Goal: Transaction & Acquisition: Purchase product/service

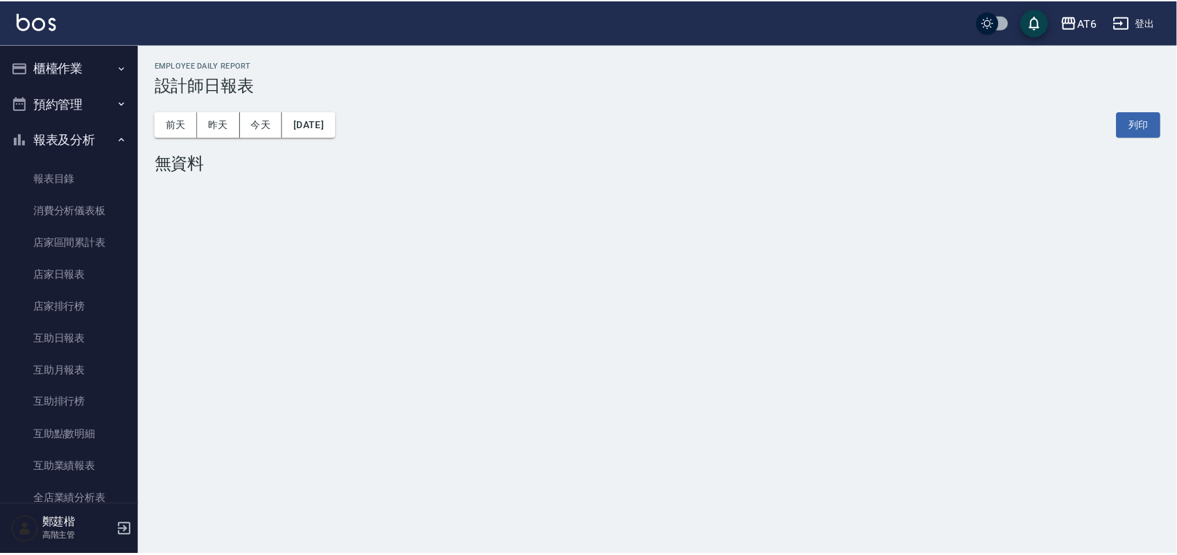
scroll to position [347, 0]
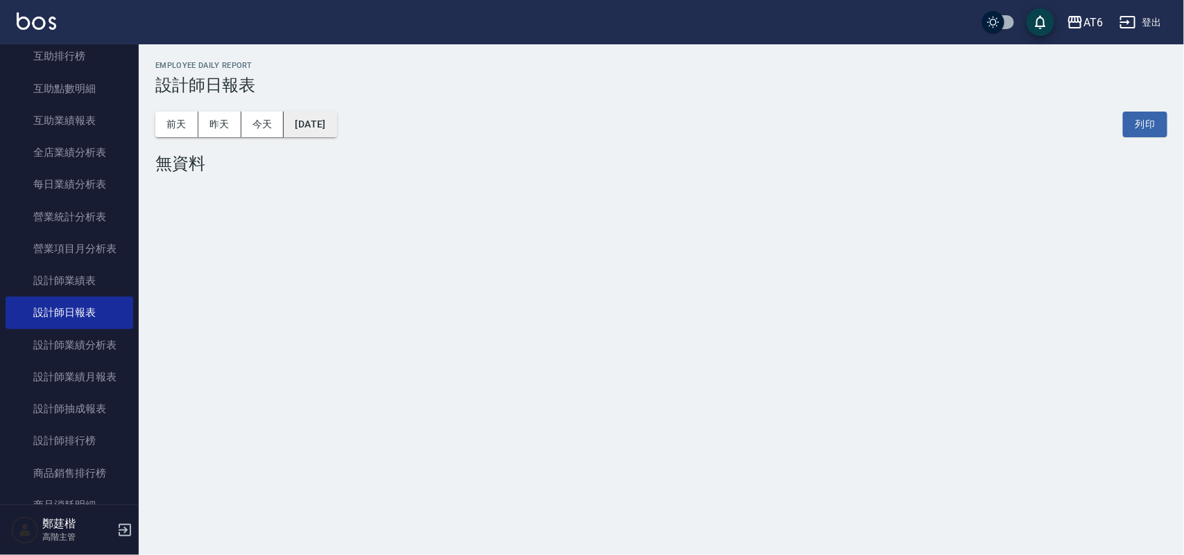
click at [331, 122] on button "[DATE]" at bounding box center [310, 125] width 53 height 26
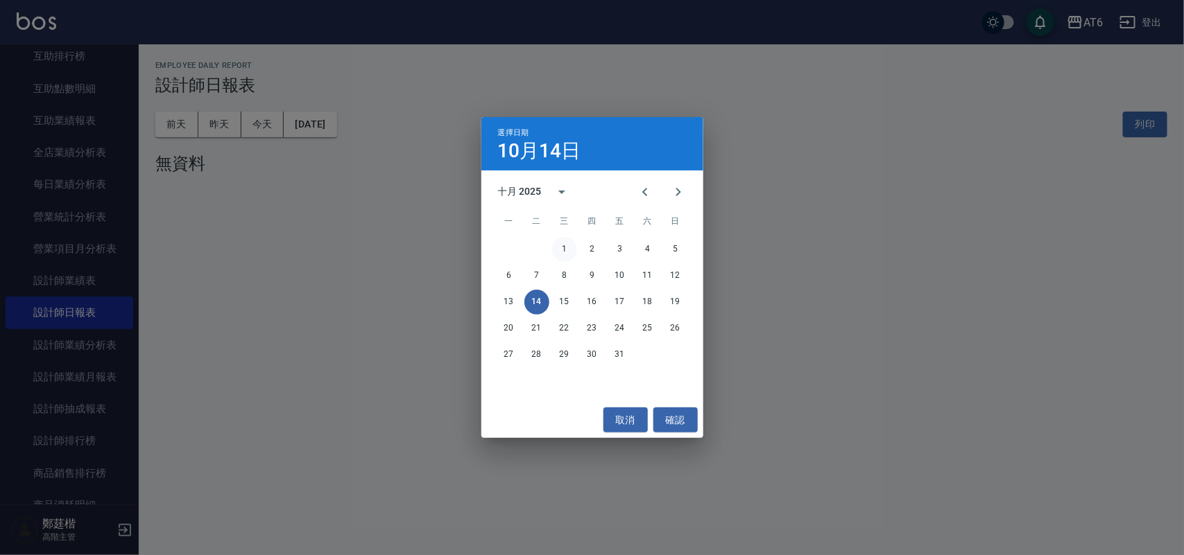
click at [573, 246] on button "1" at bounding box center [564, 249] width 25 height 25
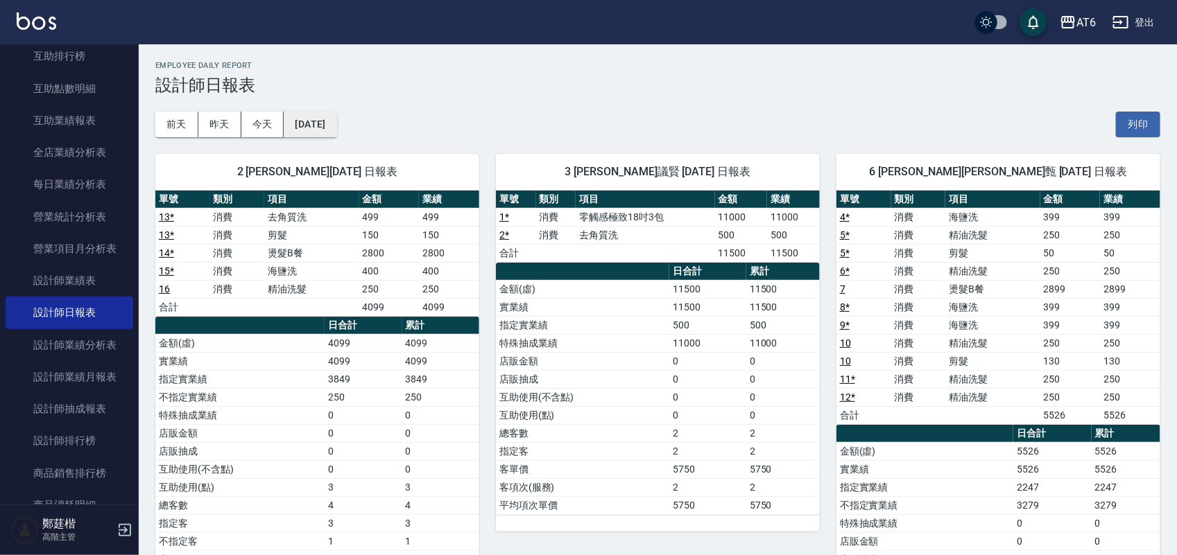
click at [336, 125] on button "[DATE]" at bounding box center [310, 125] width 53 height 26
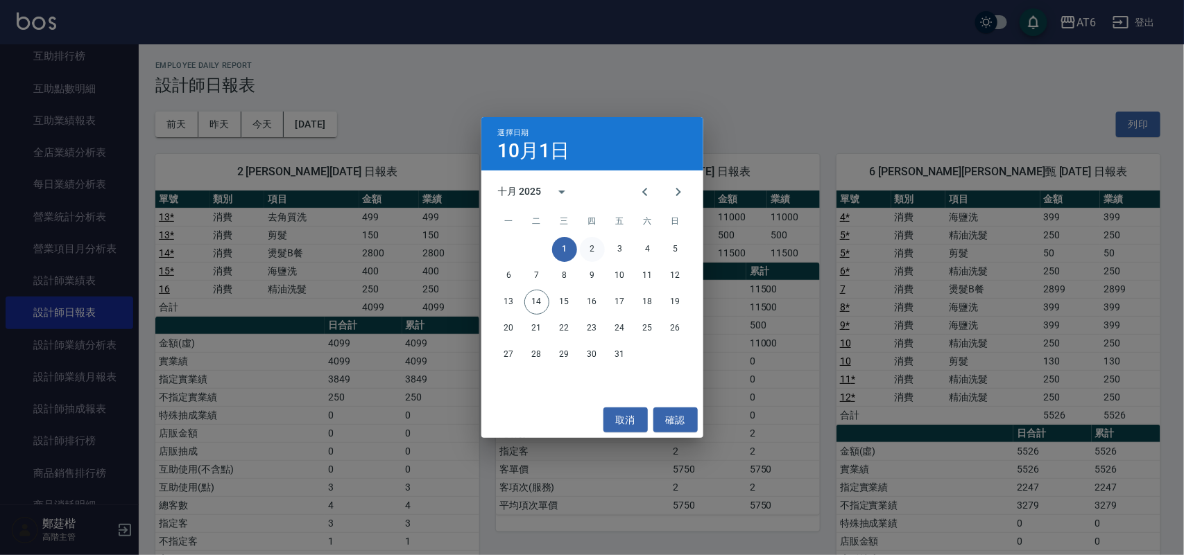
click at [596, 254] on button "2" at bounding box center [592, 249] width 25 height 25
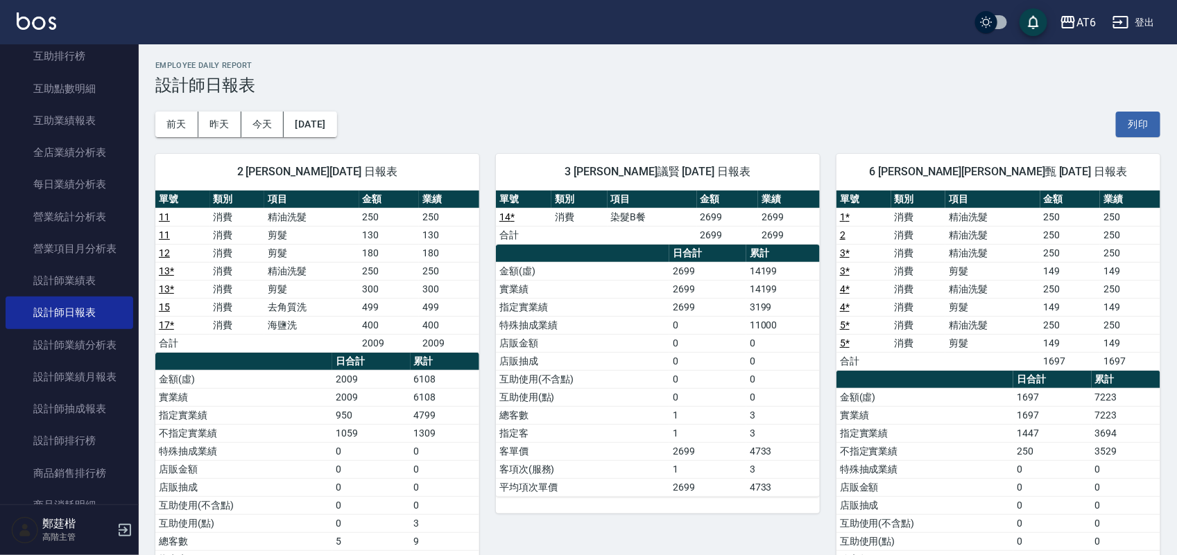
click at [347, 109] on div "[DATE] [DATE] [DATE] [DATE] 列印" at bounding box center [657, 124] width 1005 height 59
click at [334, 127] on button "[DATE]" at bounding box center [310, 125] width 53 height 26
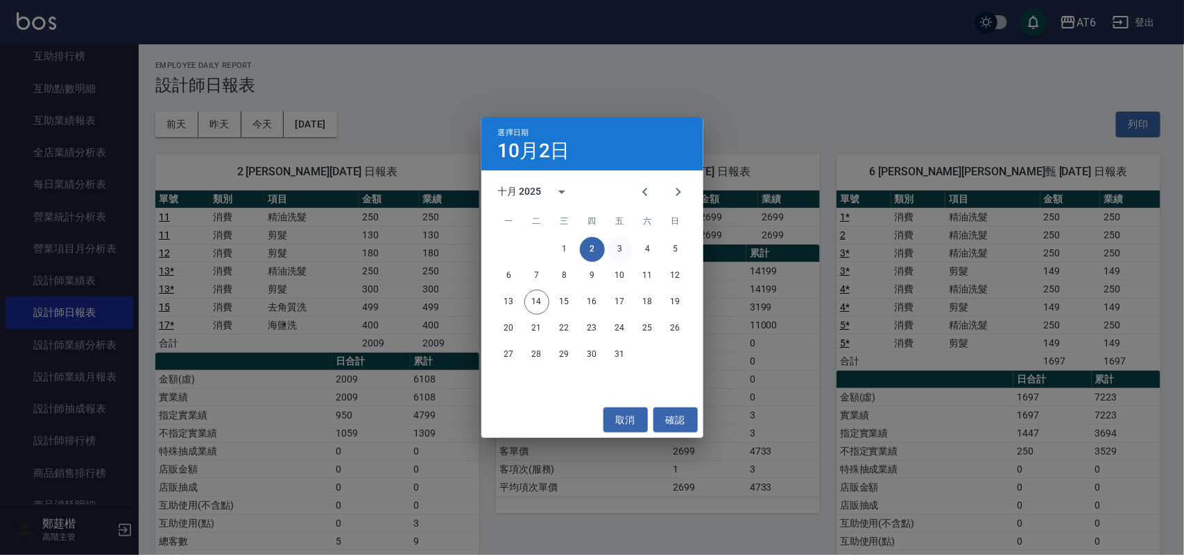
click at [625, 247] on button "3" at bounding box center [619, 249] width 25 height 25
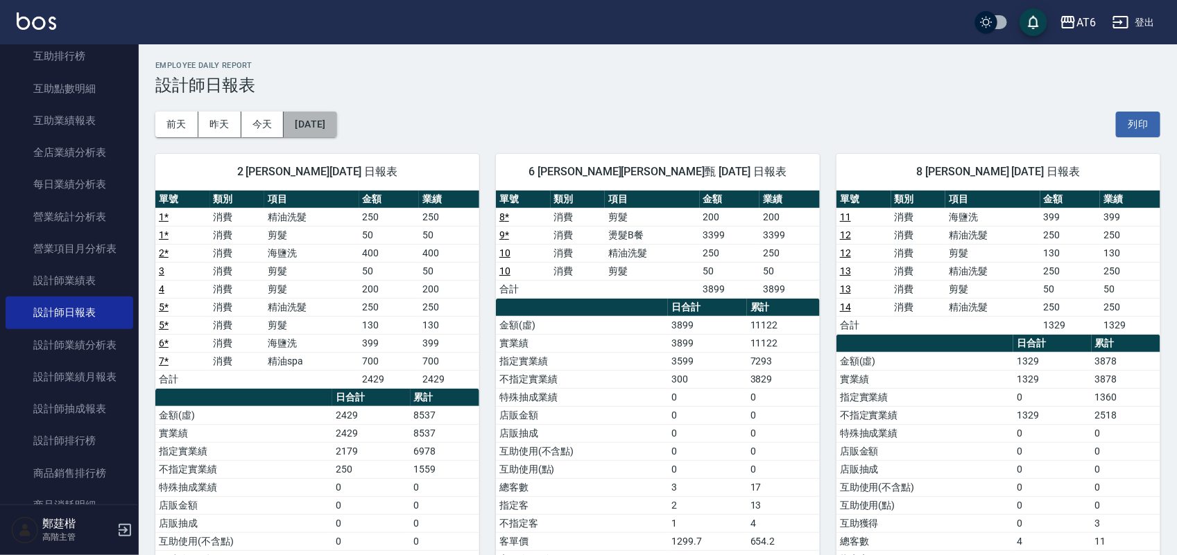
click at [313, 112] on button "[DATE]" at bounding box center [310, 125] width 53 height 26
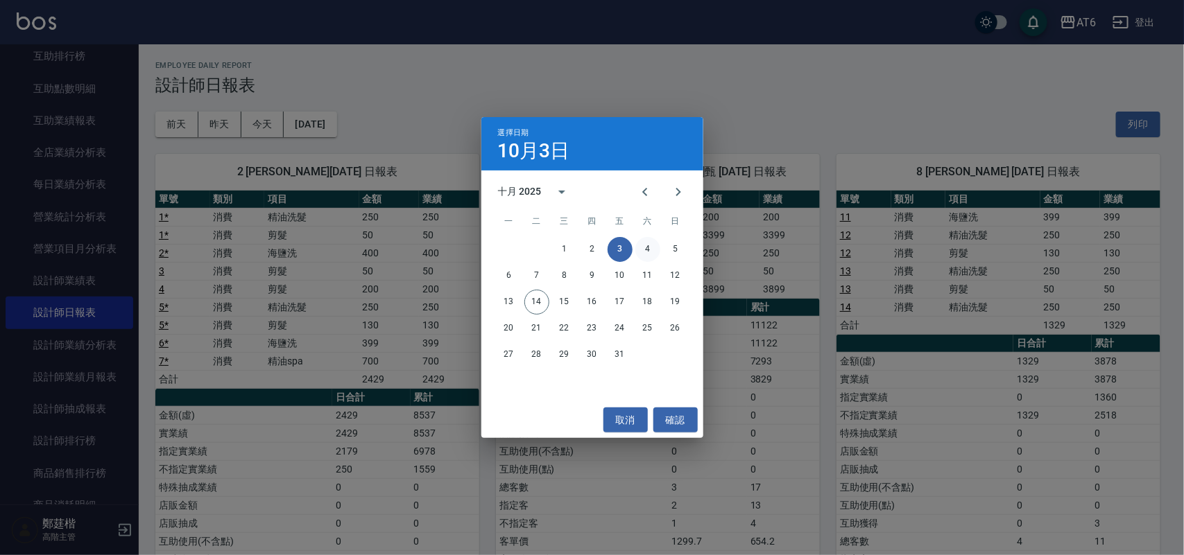
click at [646, 241] on button "4" at bounding box center [647, 249] width 25 height 25
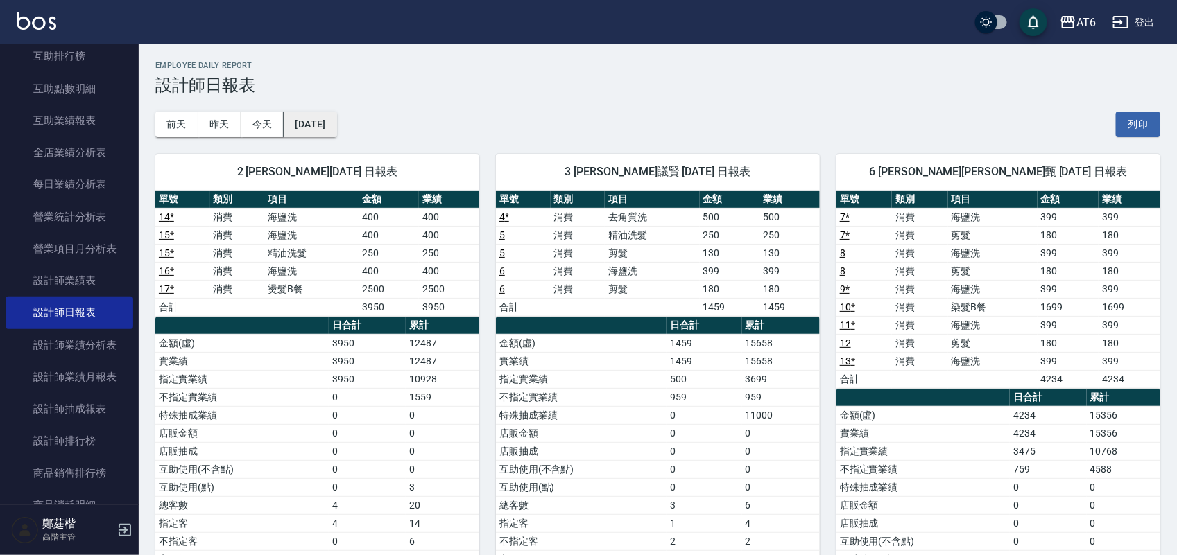
click at [302, 116] on button "[DATE]" at bounding box center [310, 125] width 53 height 26
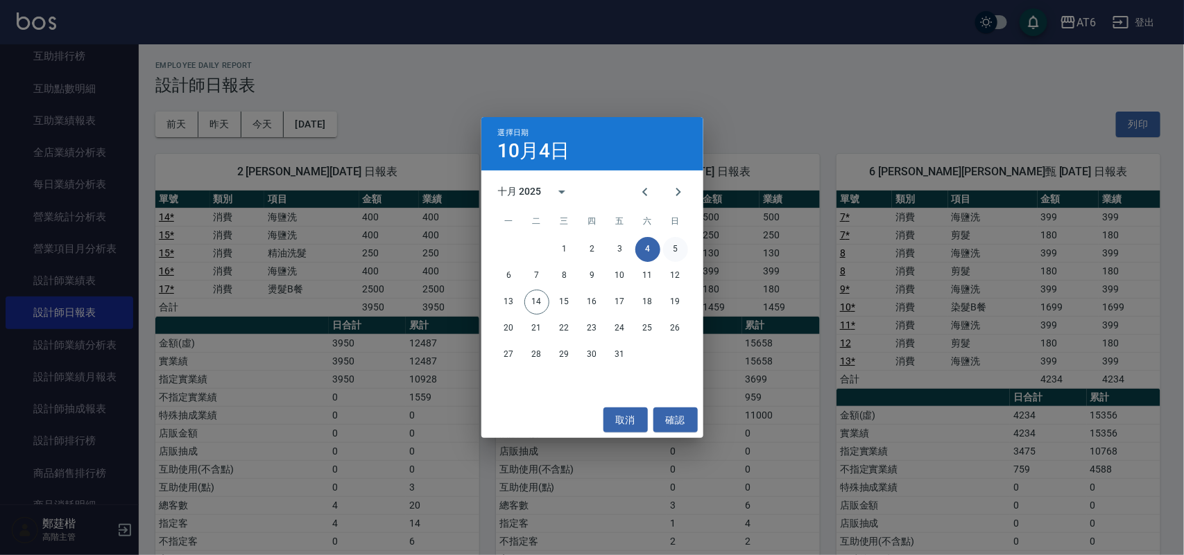
click at [673, 246] on button "5" at bounding box center [675, 249] width 25 height 25
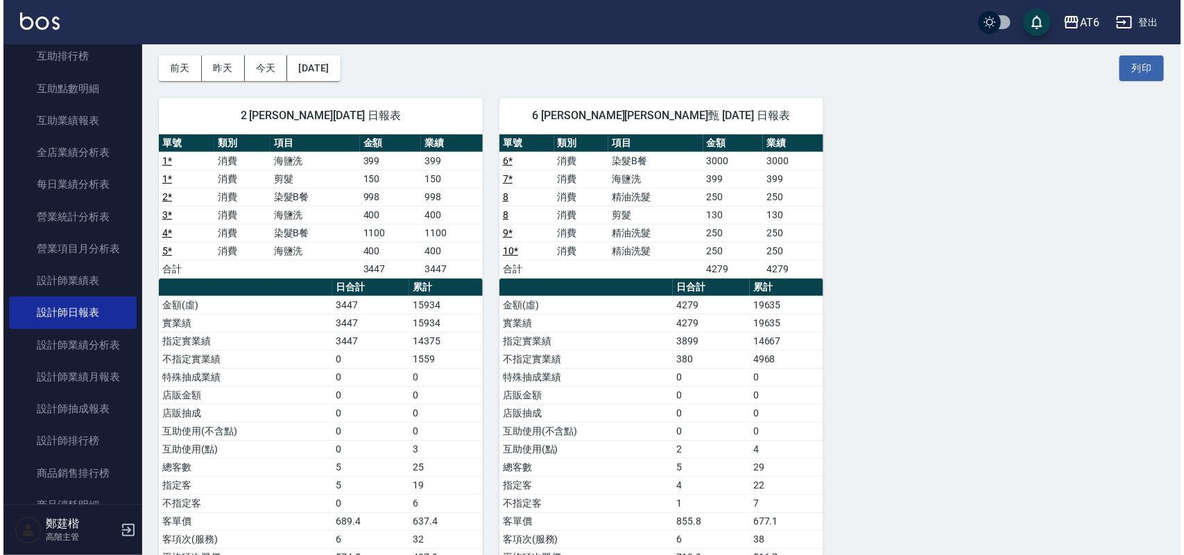
scroll to position [18, 0]
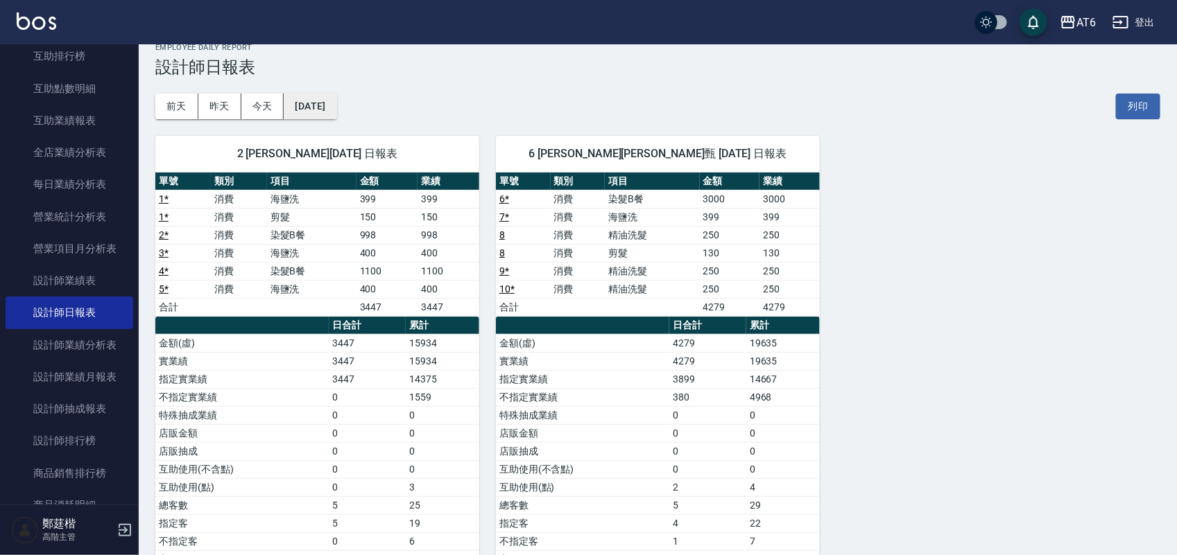
click at [329, 111] on button "[DATE]" at bounding box center [310, 107] width 53 height 26
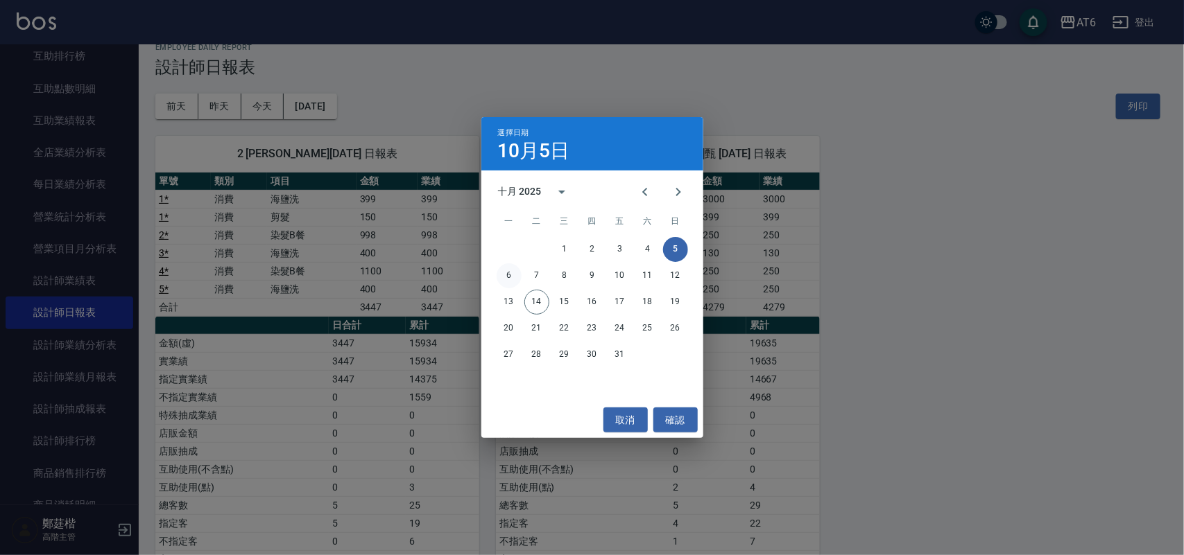
click at [508, 263] on button "6" at bounding box center [508, 275] width 25 height 25
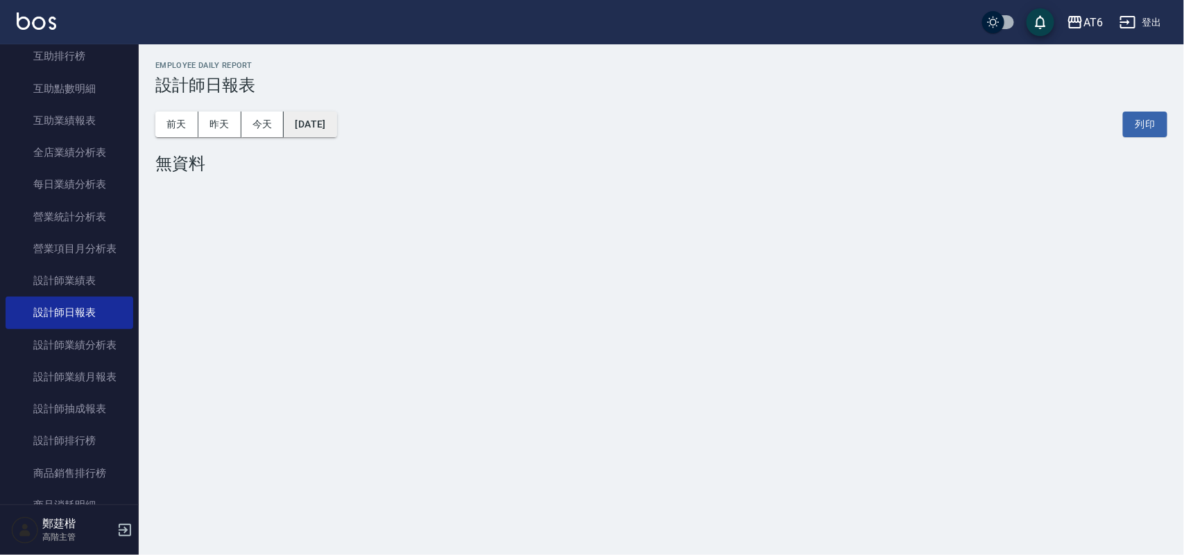
click at [311, 135] on button "[DATE]" at bounding box center [310, 125] width 53 height 26
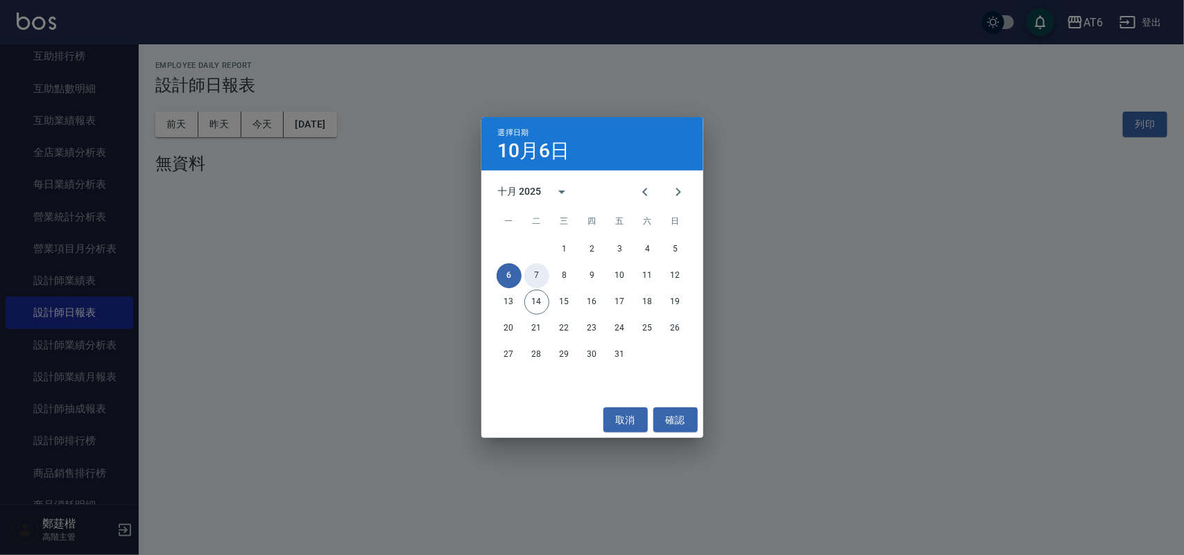
drag, startPoint x: 537, startPoint y: 279, endPoint x: 557, endPoint y: 289, distance: 22.0
click at [538, 279] on button "7" at bounding box center [536, 275] width 25 height 25
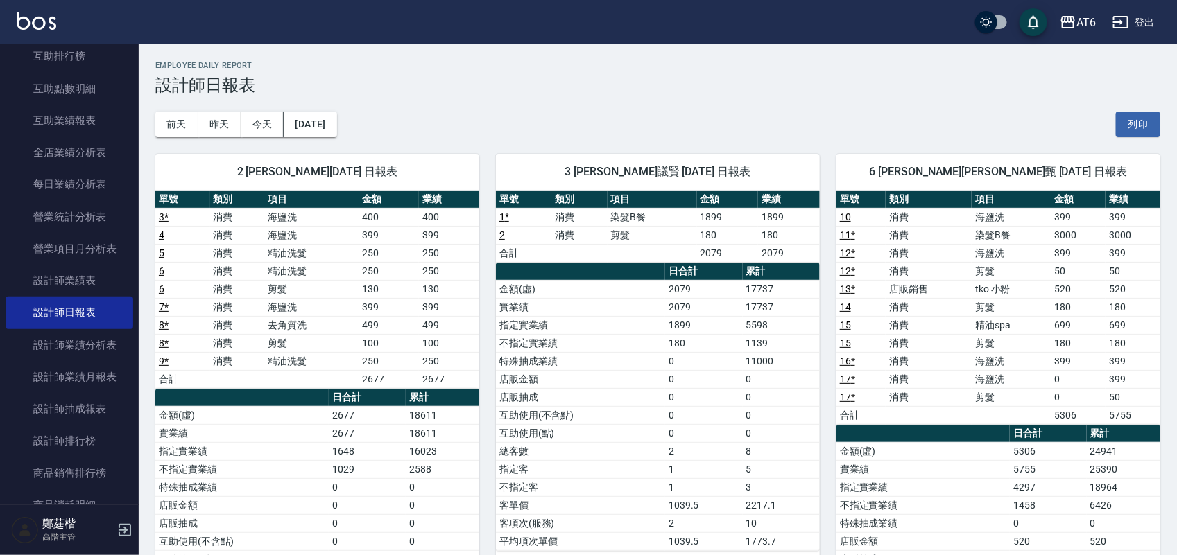
drag, startPoint x: 910, startPoint y: 92, endPoint x: 588, endPoint y: 62, distance: 323.1
click at [588, 62] on h2 "Employee Daily Report" at bounding box center [657, 65] width 1005 height 9
click at [306, 120] on button "[DATE]" at bounding box center [310, 125] width 53 height 26
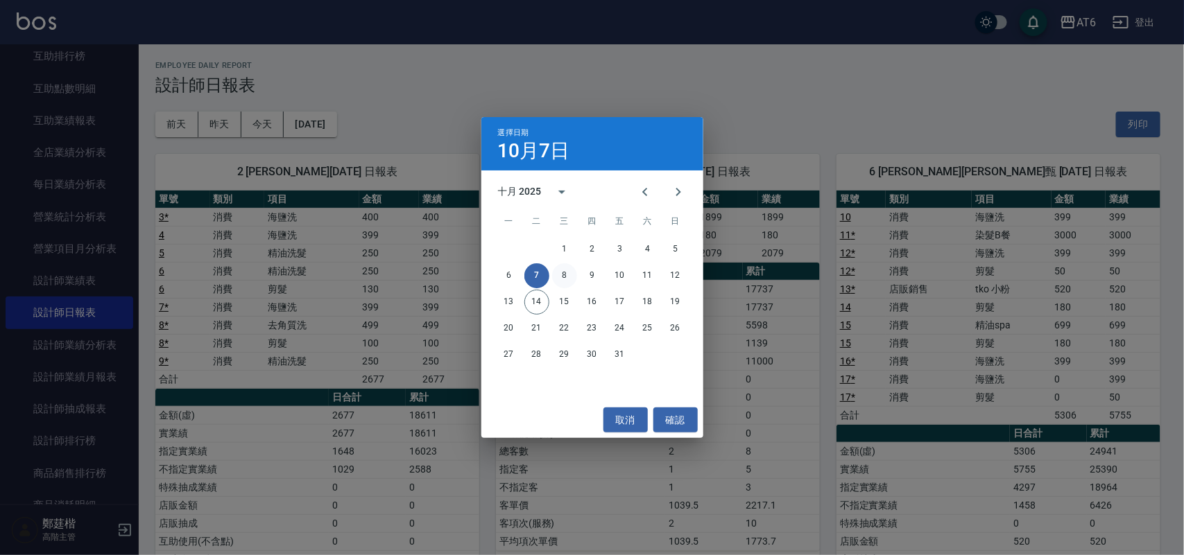
click at [562, 279] on button "8" at bounding box center [564, 275] width 25 height 25
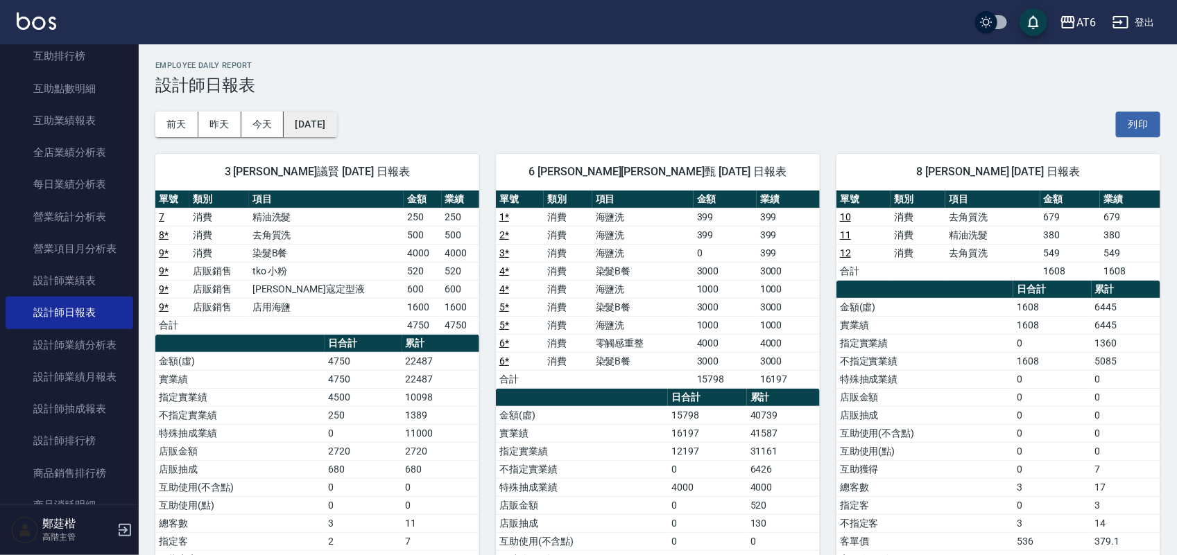
click at [334, 119] on button "[DATE]" at bounding box center [310, 125] width 53 height 26
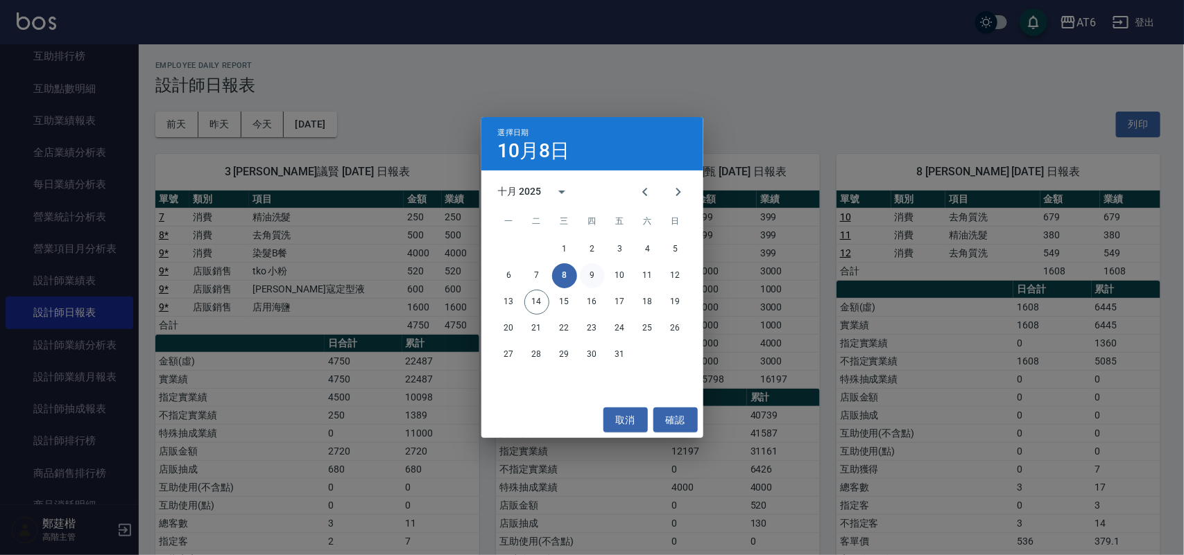
click at [586, 270] on button "9" at bounding box center [592, 275] width 25 height 25
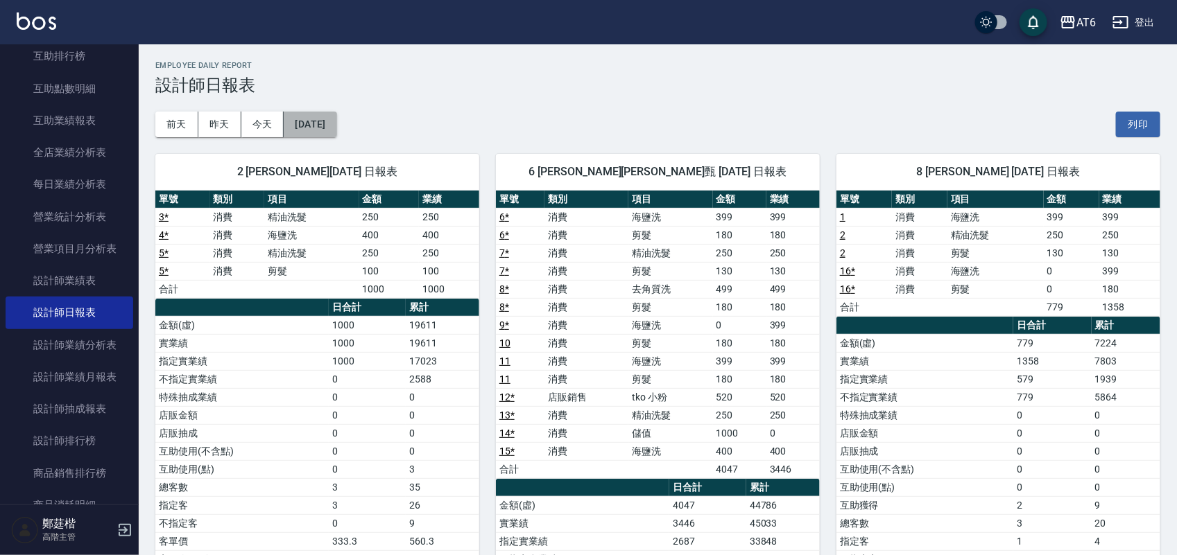
click at [331, 118] on button "[DATE]" at bounding box center [310, 125] width 53 height 26
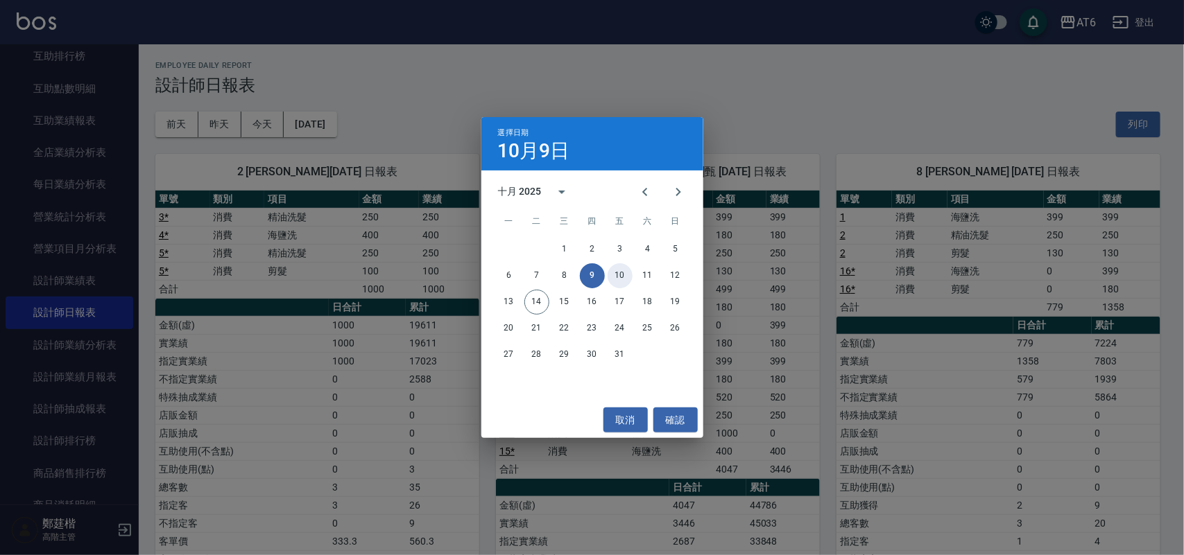
click at [622, 276] on button "10" at bounding box center [619, 275] width 25 height 25
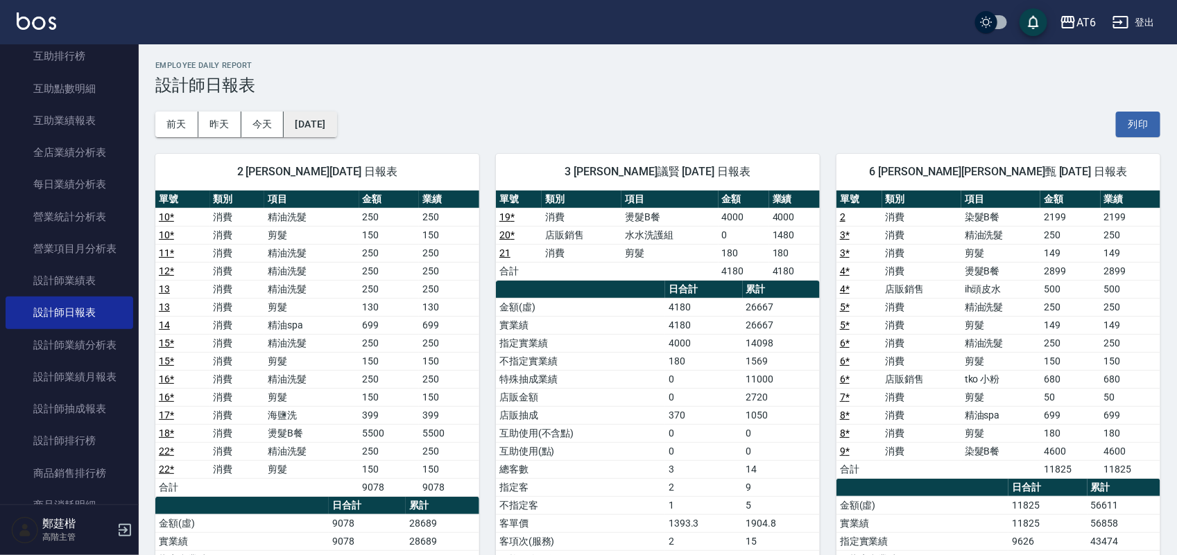
click at [322, 116] on button "[DATE]" at bounding box center [310, 125] width 53 height 26
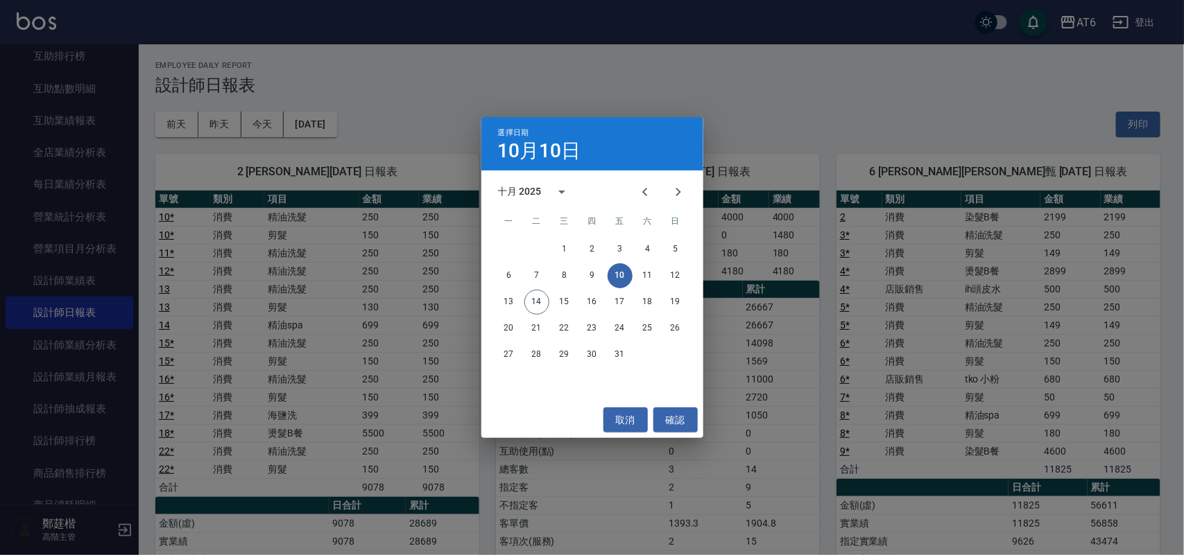
click at [639, 263] on div "6 7 8 9 10 11 12" at bounding box center [592, 275] width 222 height 25
click at [646, 275] on button "11" at bounding box center [647, 275] width 25 height 25
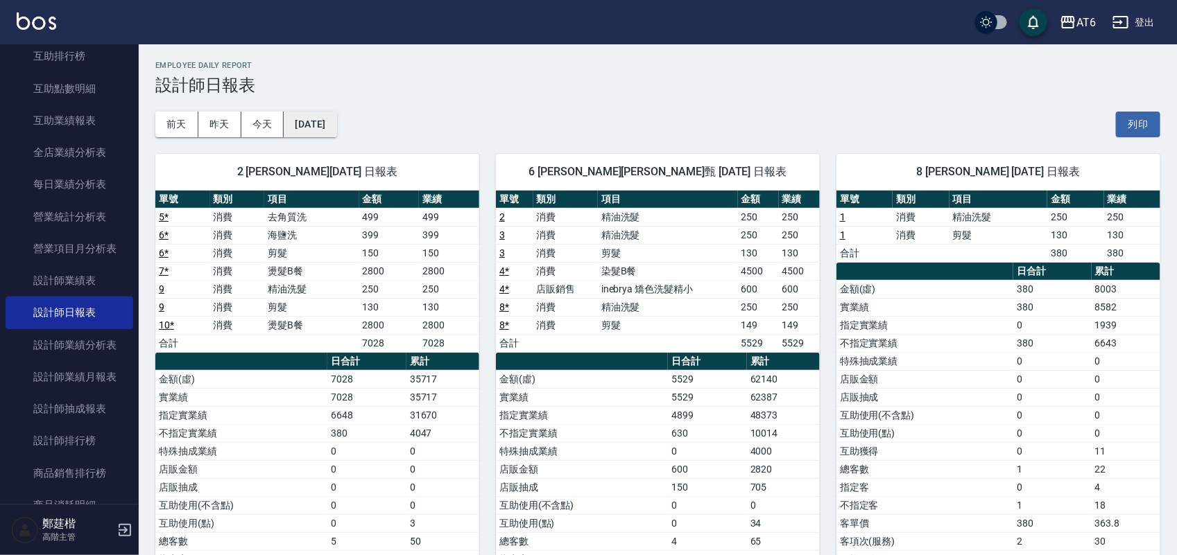
click at [311, 116] on button "[DATE]" at bounding box center [310, 125] width 53 height 26
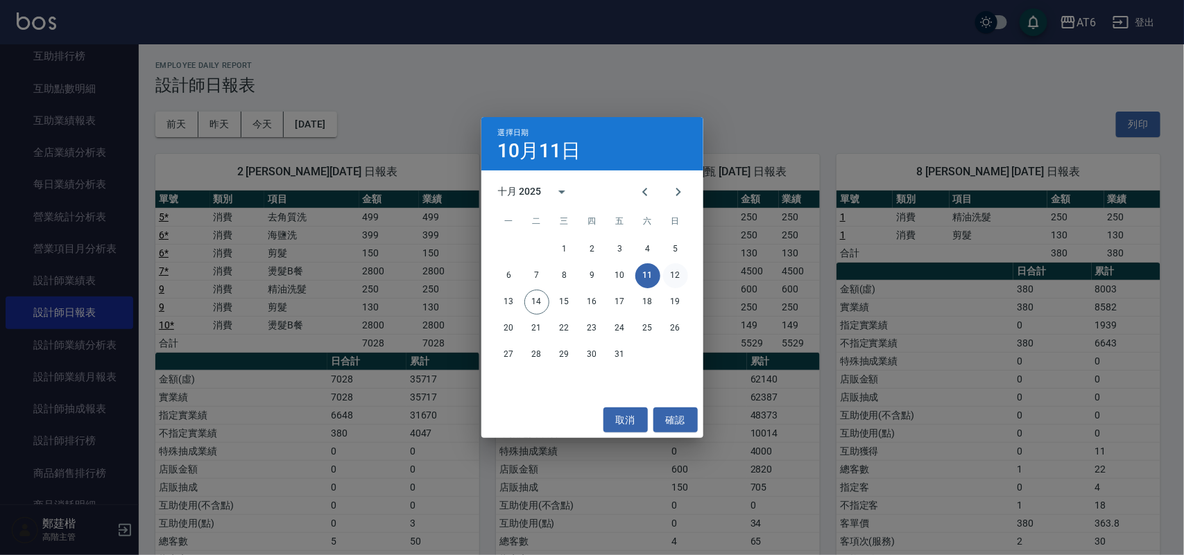
click at [676, 275] on button "12" at bounding box center [675, 275] width 25 height 25
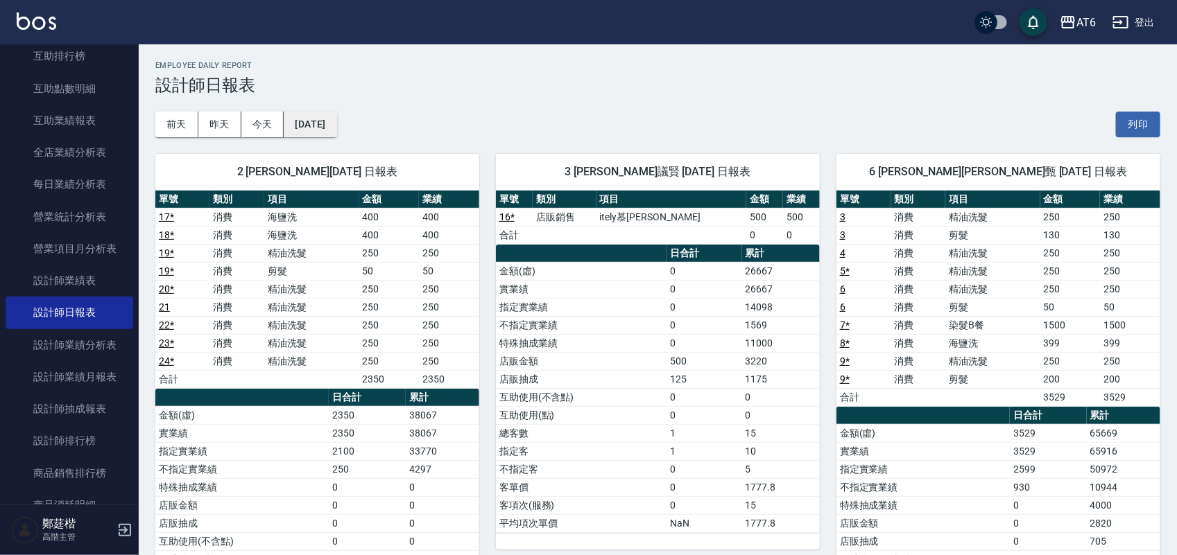
click at [311, 121] on button "[DATE]" at bounding box center [310, 125] width 53 height 26
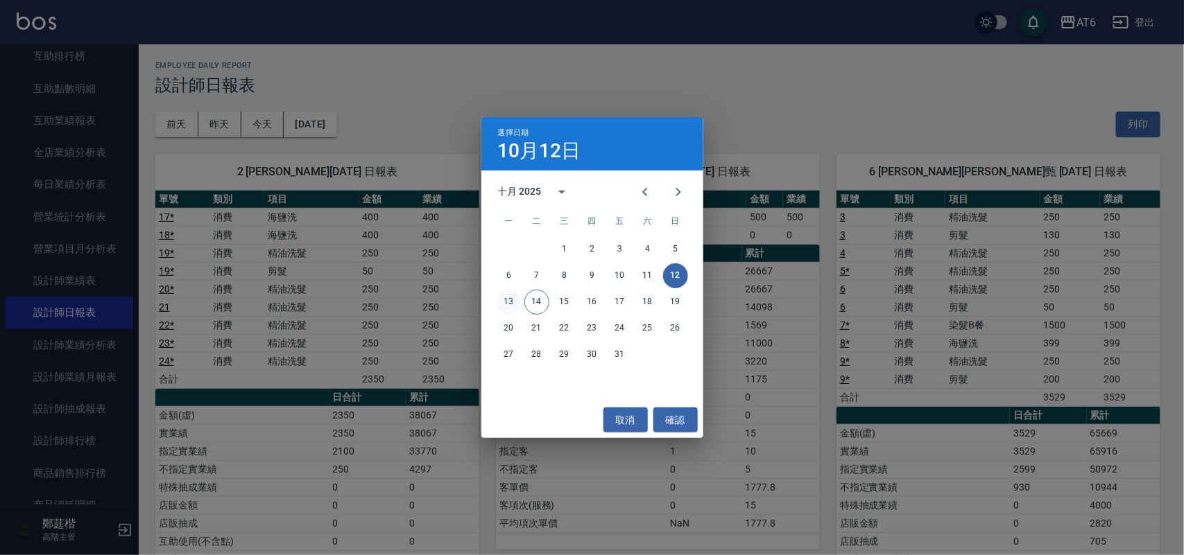
click at [517, 295] on button "13" at bounding box center [508, 302] width 25 height 25
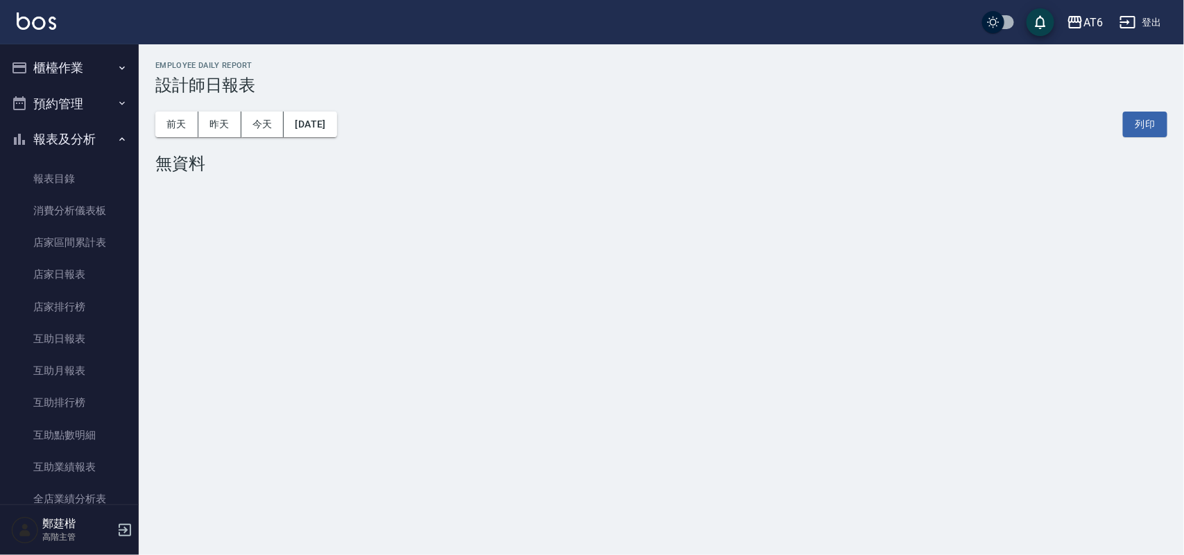
click at [78, 66] on button "櫃檯作業" at bounding box center [70, 68] width 128 height 36
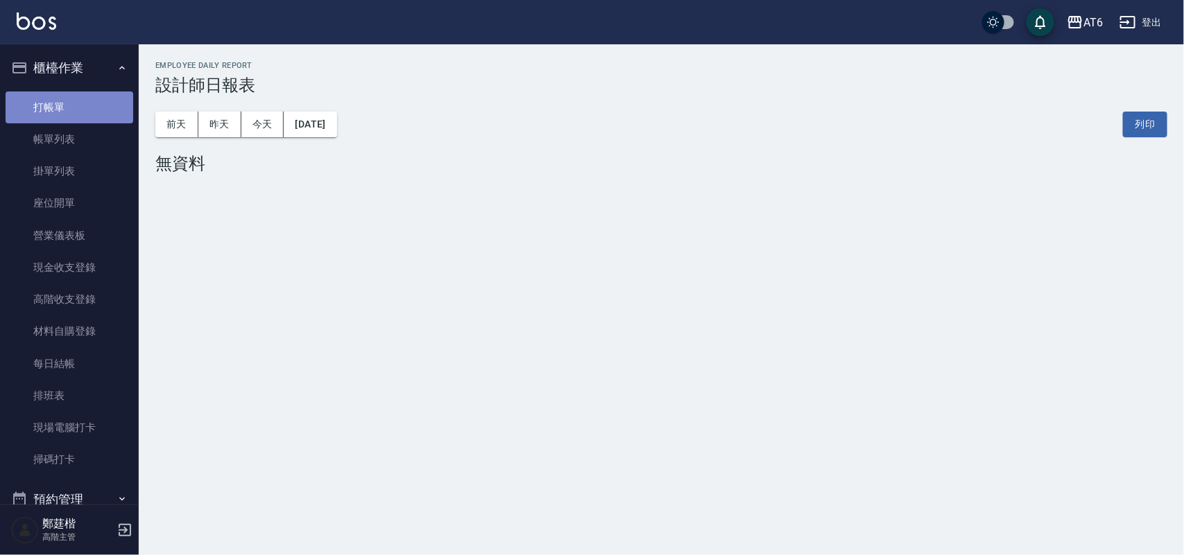
click at [82, 110] on link "打帳單" at bounding box center [70, 108] width 128 height 32
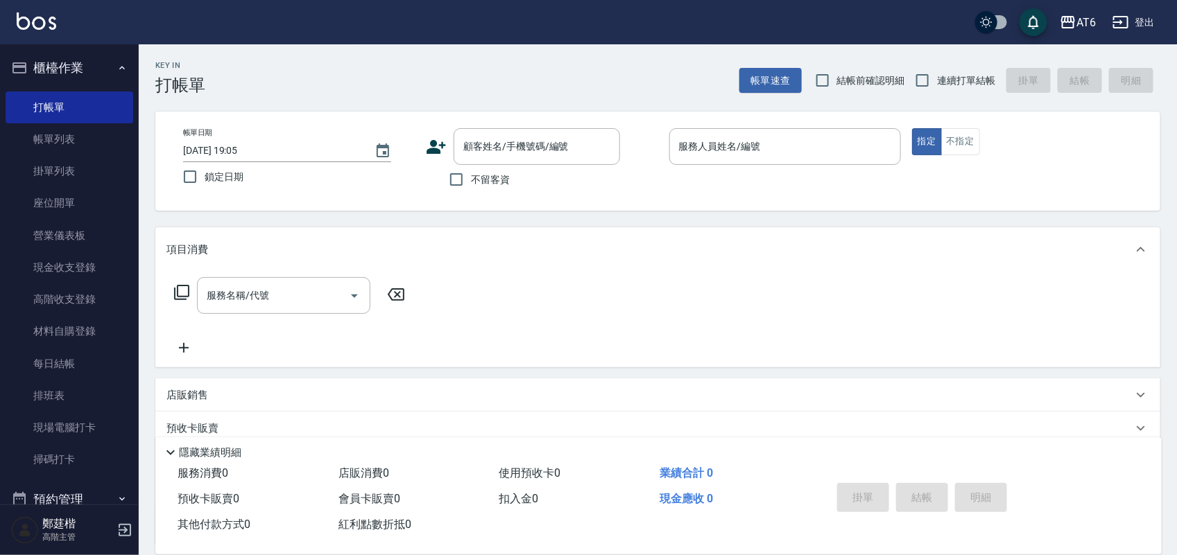
click at [225, 180] on span "鎖定日期" at bounding box center [224, 177] width 39 height 15
click at [205, 180] on input "鎖定日期" at bounding box center [189, 176] width 29 height 29
checkbox input "true"
click at [484, 189] on label "不留客資" at bounding box center [476, 179] width 68 height 29
click at [471, 189] on input "不留客資" at bounding box center [456, 179] width 29 height 29
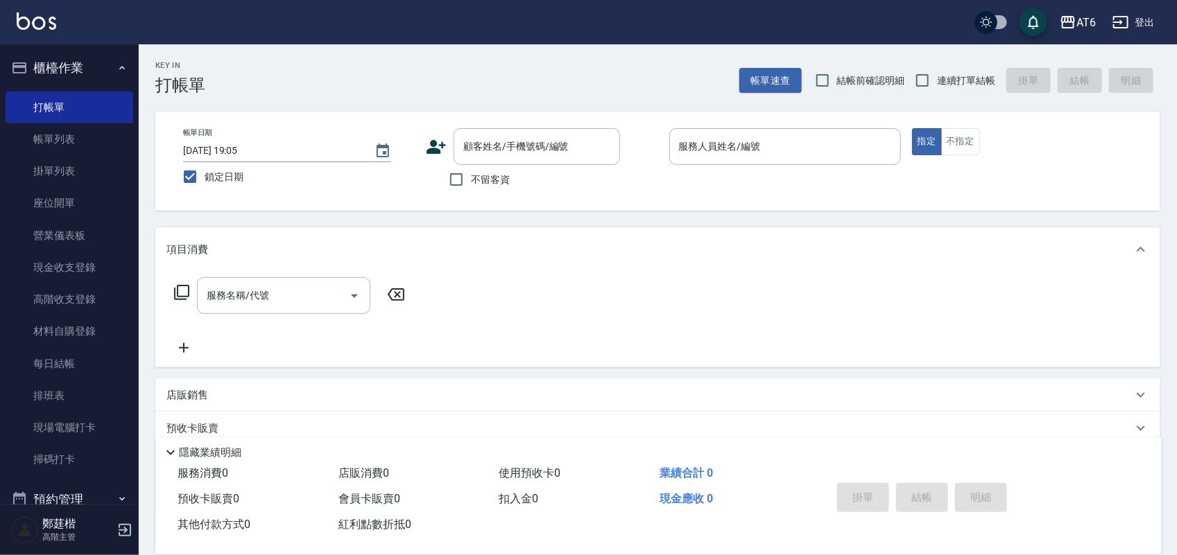
checkbox input "true"
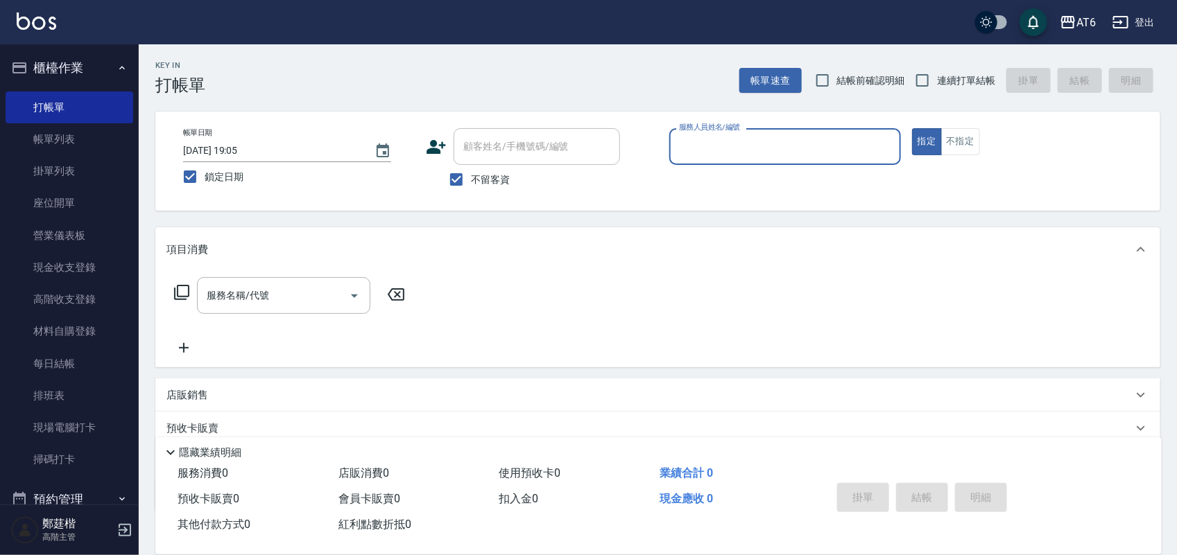
click at [957, 78] on span "連續打單結帳" at bounding box center [966, 81] width 58 height 15
click at [937, 78] on input "連續打單結帳" at bounding box center [922, 80] width 29 height 29
checkbox input "true"
drag, startPoint x: 802, startPoint y: 159, endPoint x: 810, endPoint y: 156, distance: 8.4
click at [803, 159] on div "服務人員姓名/編號" at bounding box center [785, 146] width 232 height 37
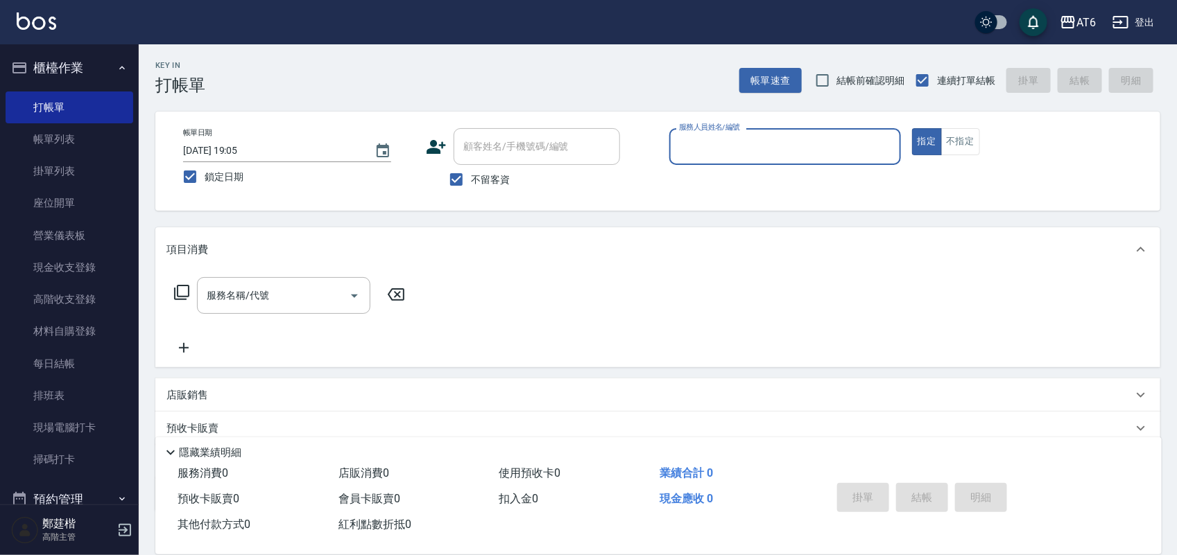
drag, startPoint x: 809, startPoint y: 153, endPoint x: 761, endPoint y: 146, distance: 47.7
click at [761, 146] on input "服務人員姓名/編號" at bounding box center [784, 147] width 219 height 24
click at [708, 85] on div "Key In 打帳單 帳單速查 結帳前確認明細 連續打單結帳 掛單 結帳 明細" at bounding box center [649, 69] width 1021 height 51
drag, startPoint x: 709, startPoint y: 80, endPoint x: 535, endPoint y: 68, distance: 174.5
click at [533, 68] on div "Key In 打帳單 帳單速查 結帳前確認明細 連續打單結帳 掛單 結帳 明細" at bounding box center [649, 69] width 1021 height 51
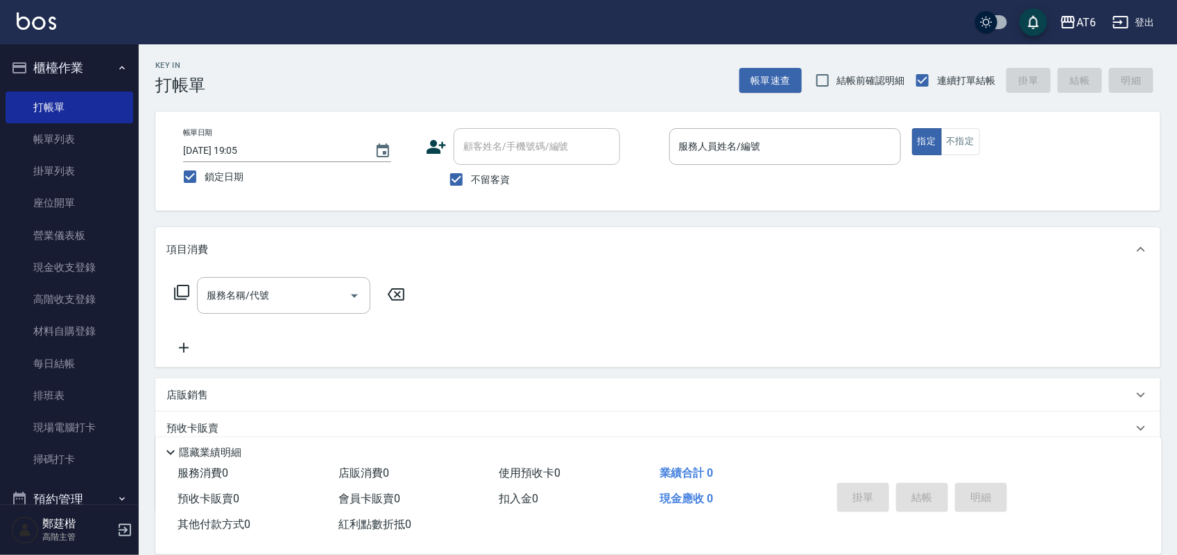
click at [576, 68] on div "Key In 打帳單 帳單速查 結帳前確認明細 連續打單結帳 掛單 結帳 明細" at bounding box center [649, 69] width 1021 height 51
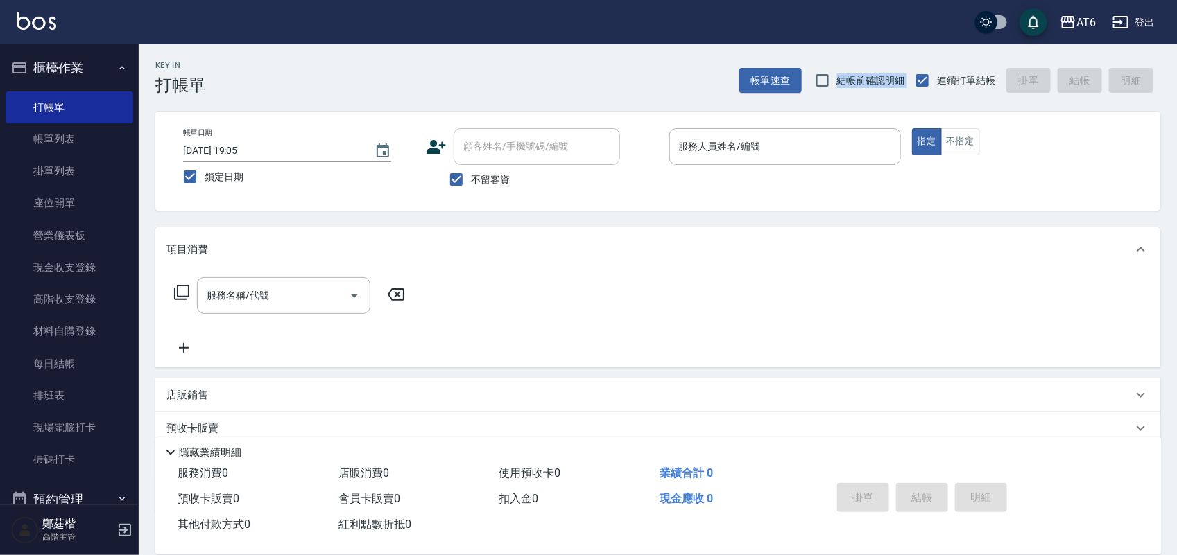
click at [576, 68] on div "Key In 打帳單 帳單速查 結帳前確認明細 連續打單結帳 掛單 結帳 明細" at bounding box center [649, 69] width 1021 height 51
drag, startPoint x: 642, startPoint y: 75, endPoint x: 744, endPoint y: 109, distance: 107.4
click at [576, 60] on div "Key In 打帳單 帳單速查 結帳前確認明細 連續打單結帳 掛單 結帳 明細" at bounding box center [649, 69] width 1021 height 51
click at [767, 139] on input "服務人員姓名/編號" at bounding box center [784, 147] width 219 height 24
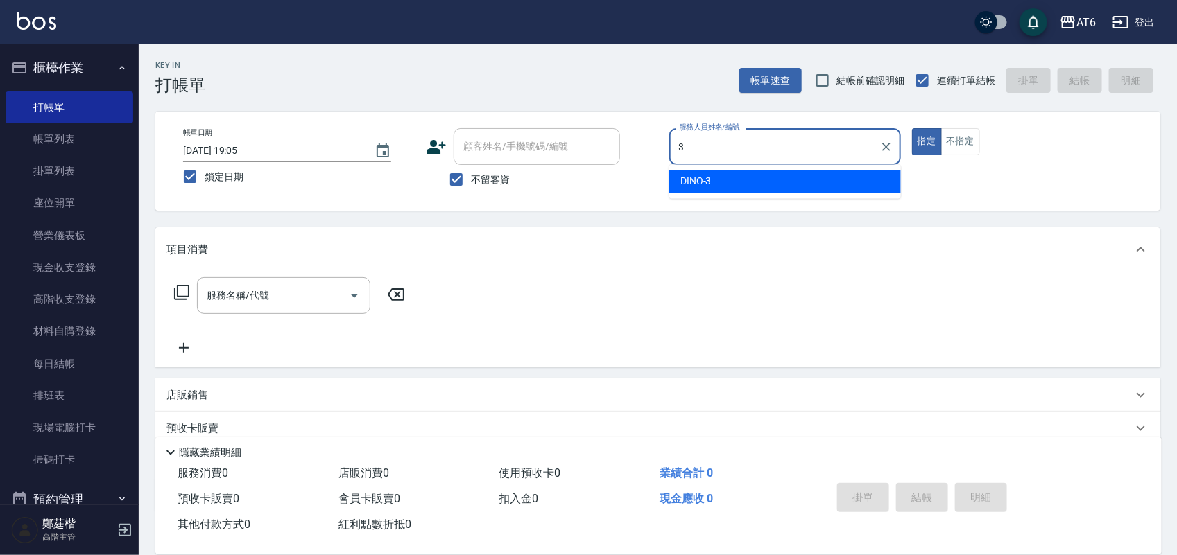
type input "3"
type button "true"
type input "DINO-3"
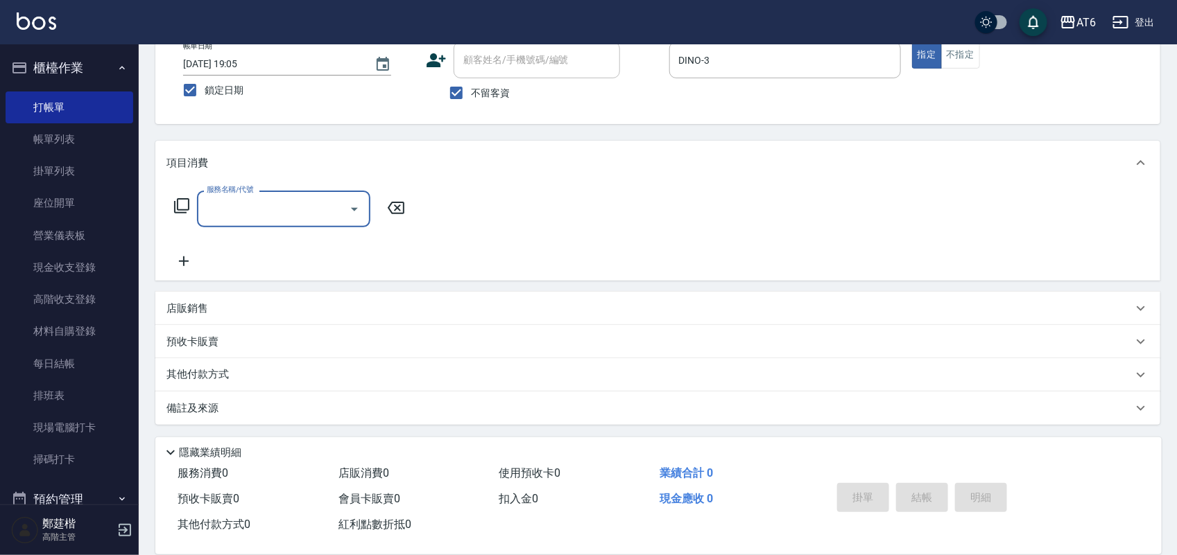
scroll to position [88, 0]
click at [325, 304] on div "店販銷售" at bounding box center [649, 307] width 966 height 15
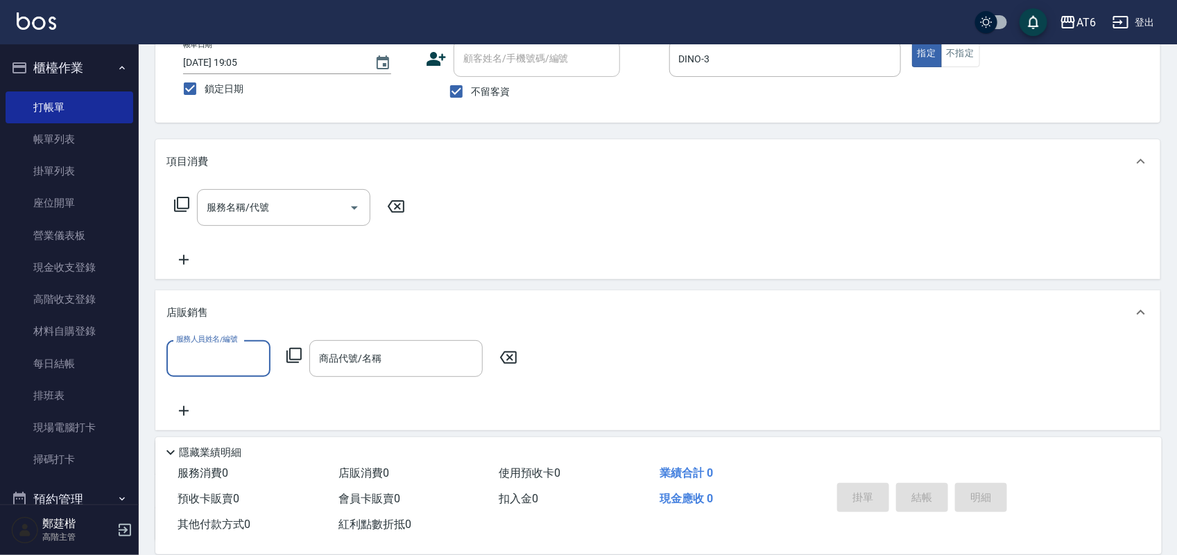
scroll to position [0, 0]
type input "DINO-3"
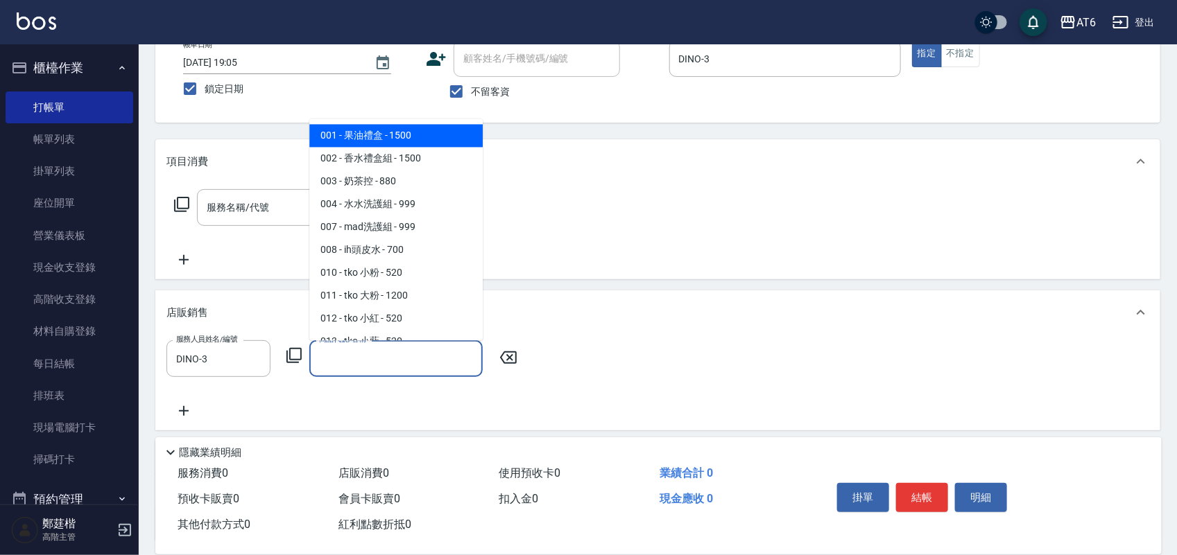
drag, startPoint x: 411, startPoint y: 347, endPoint x: 388, endPoint y: 347, distance: 22.2
click at [388, 347] on input "商品代號/名稱" at bounding box center [396, 359] width 161 height 24
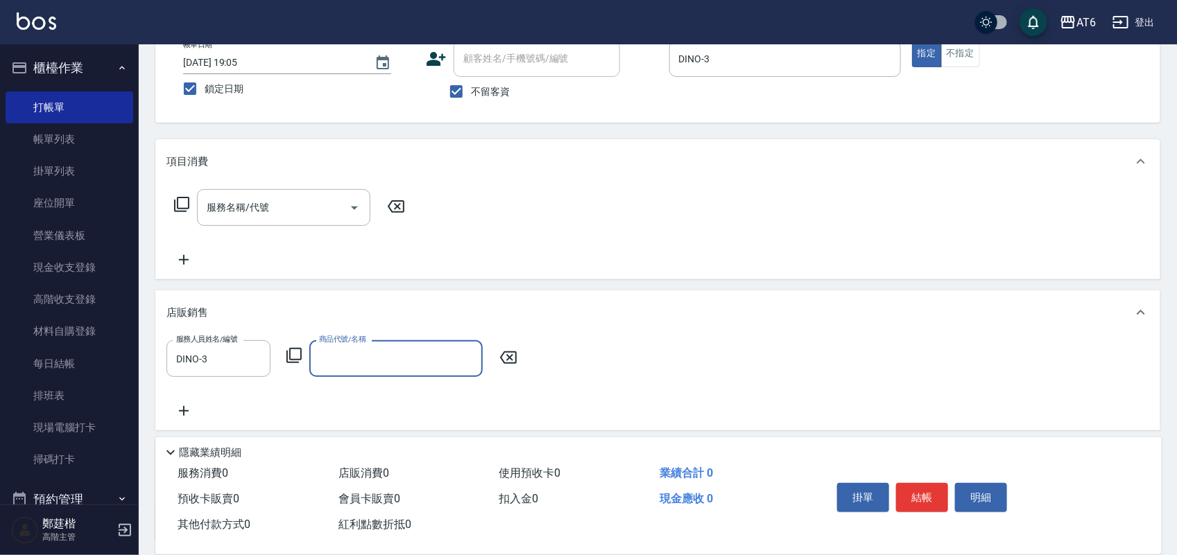
click at [388, 347] on input "商品代號/名稱" at bounding box center [396, 359] width 161 height 24
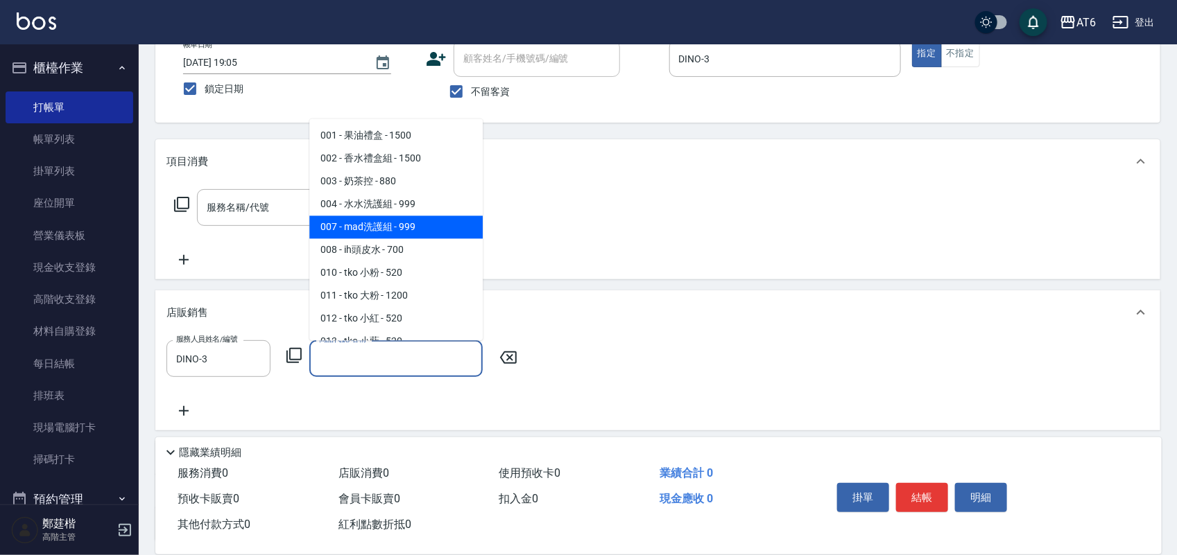
click at [438, 216] on span "007 - mad洗護組 - 999" at bounding box center [395, 227] width 173 height 23
type input "mad洗護組"
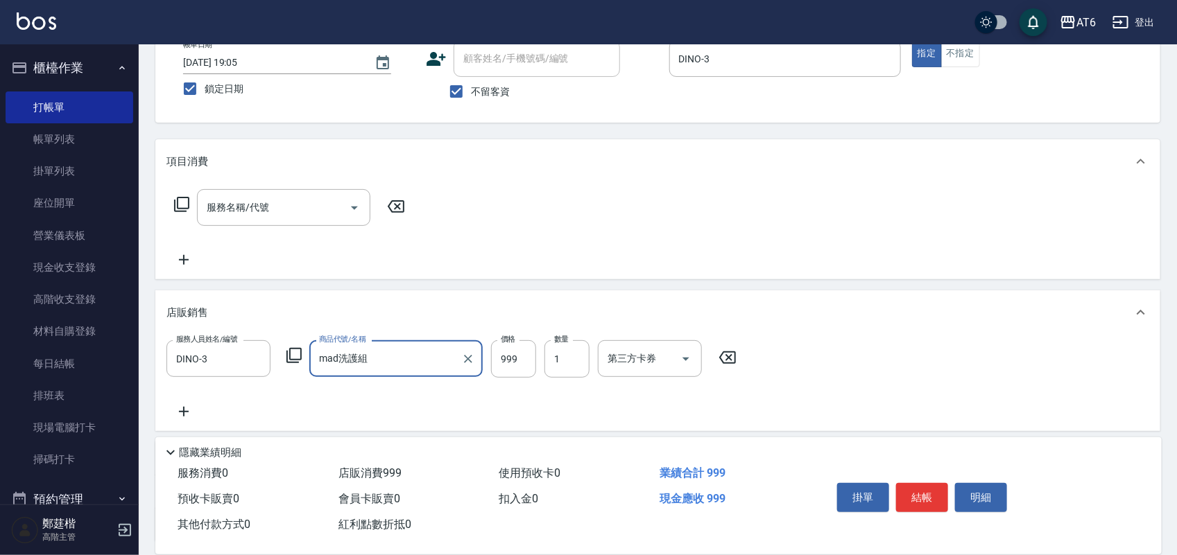
click at [180, 411] on icon at bounding box center [184, 412] width 10 height 10
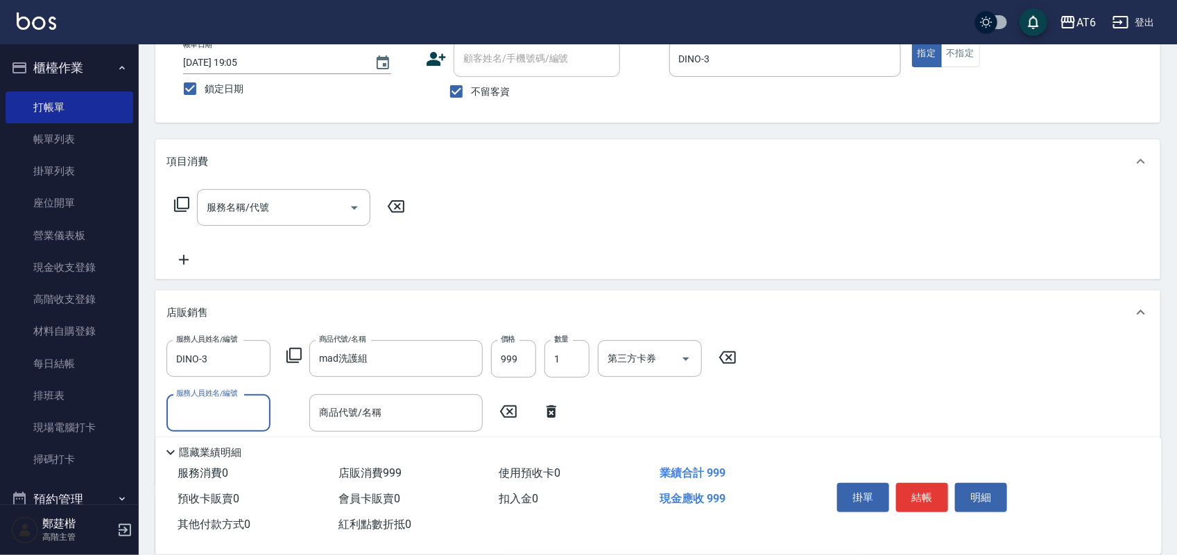
click at [238, 422] on input "服務人員姓名/編號" at bounding box center [219, 413] width 92 height 24
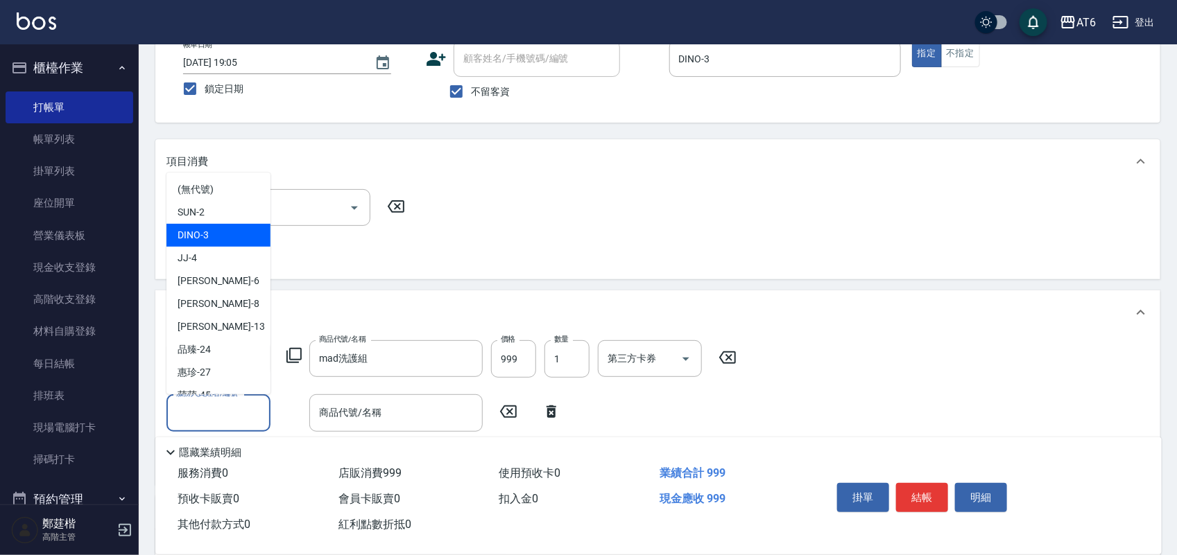
click at [205, 230] on span "DINO -3" at bounding box center [193, 235] width 31 height 15
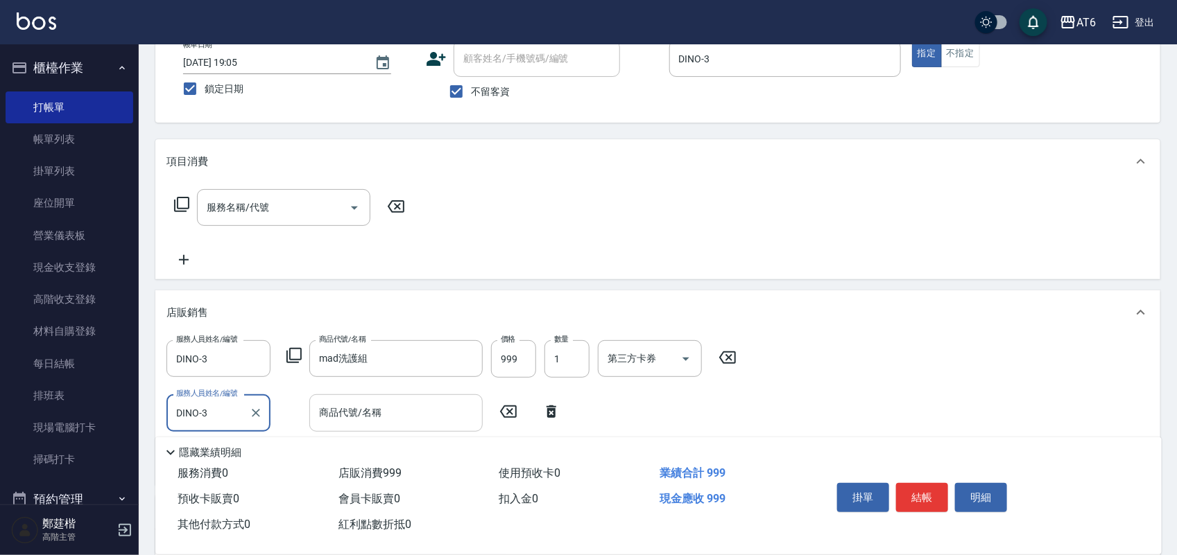
type input "DINO-3"
click at [385, 415] on input "商品代號/名稱" at bounding box center [396, 413] width 161 height 24
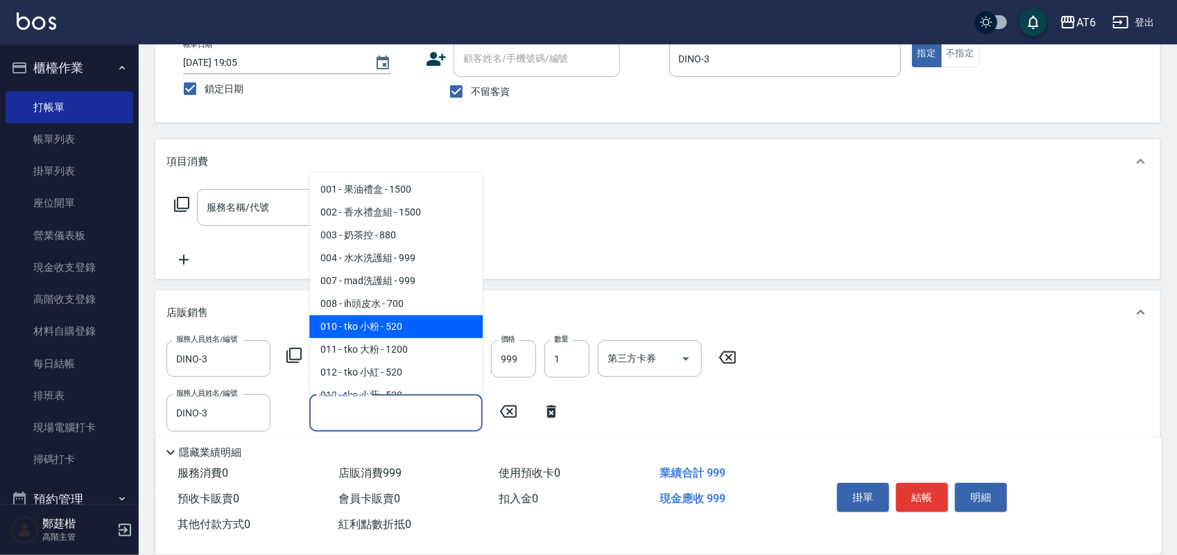
scroll to position [87, 0]
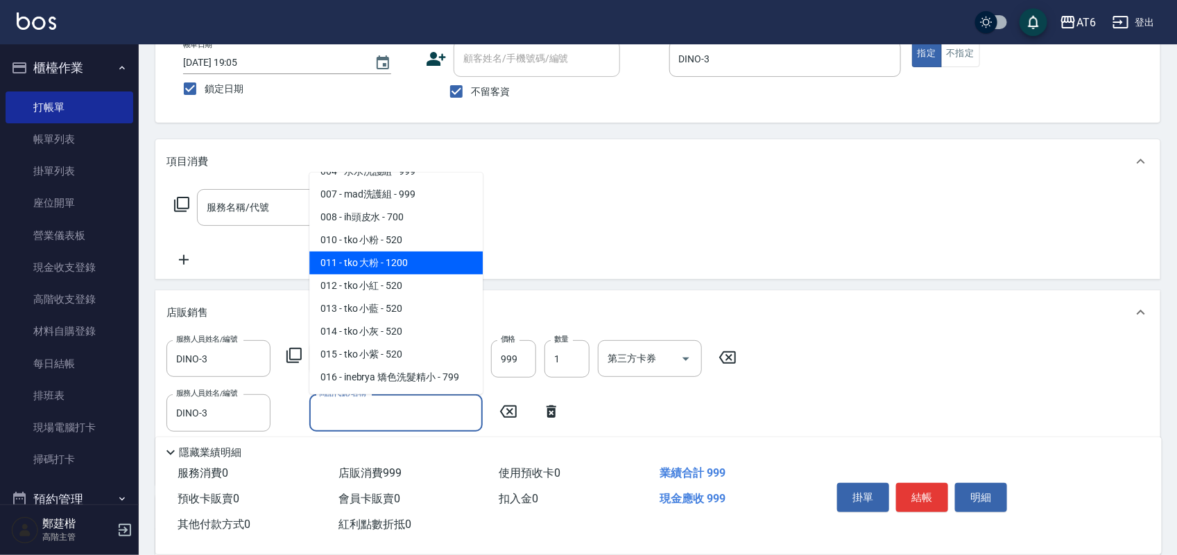
click at [404, 270] on span "011 - tko 大粉 - 1200" at bounding box center [395, 263] width 173 height 23
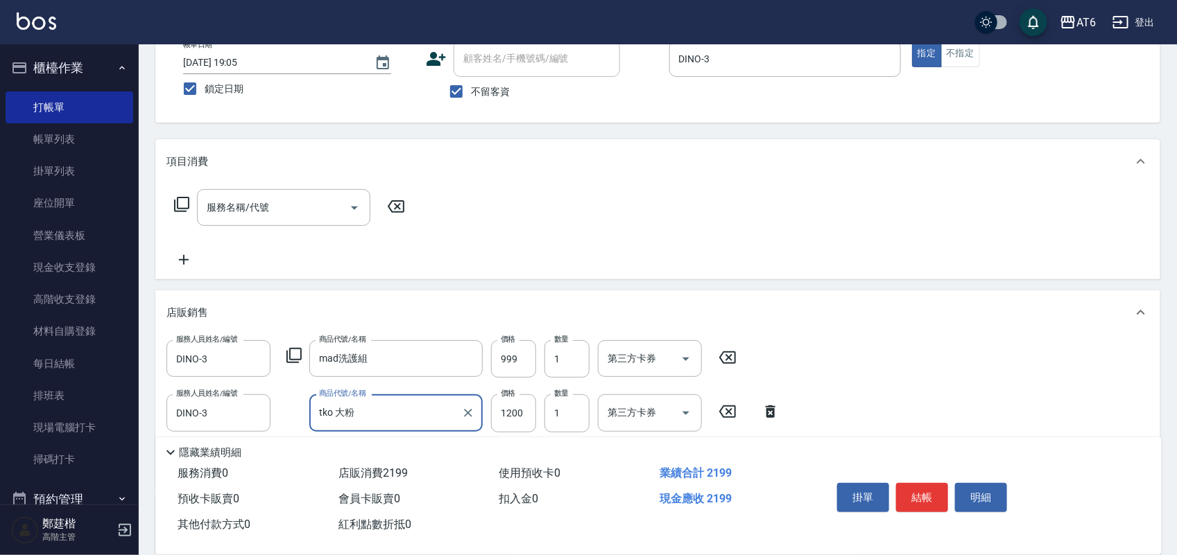
type input "tko 大粉"
click at [573, 414] on input "1" at bounding box center [566, 413] width 45 height 37
type input "2"
click at [521, 413] on input "1200" at bounding box center [513, 413] width 45 height 37
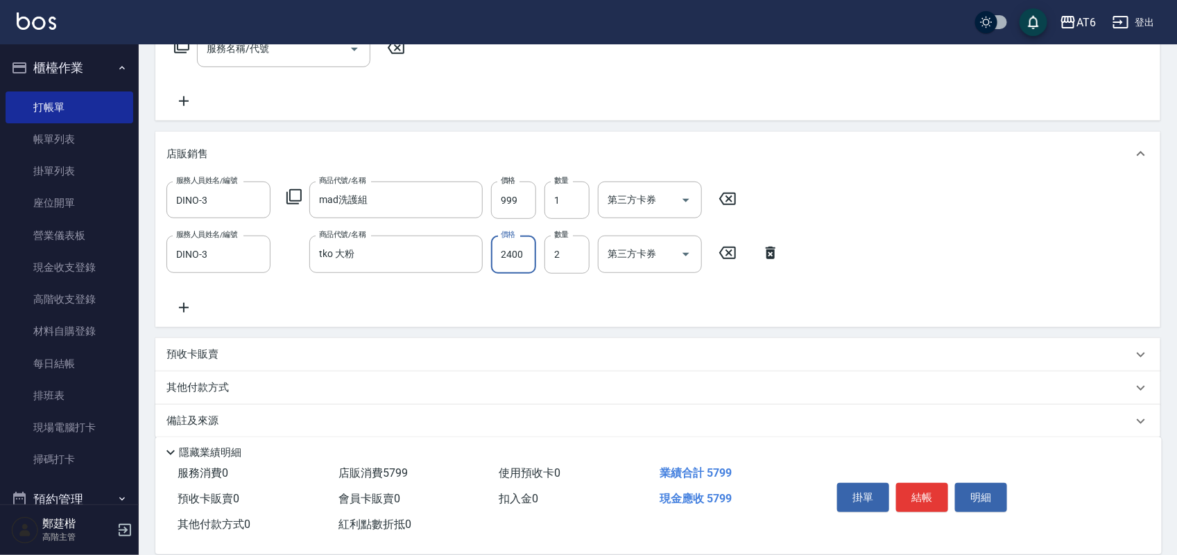
scroll to position [261, 0]
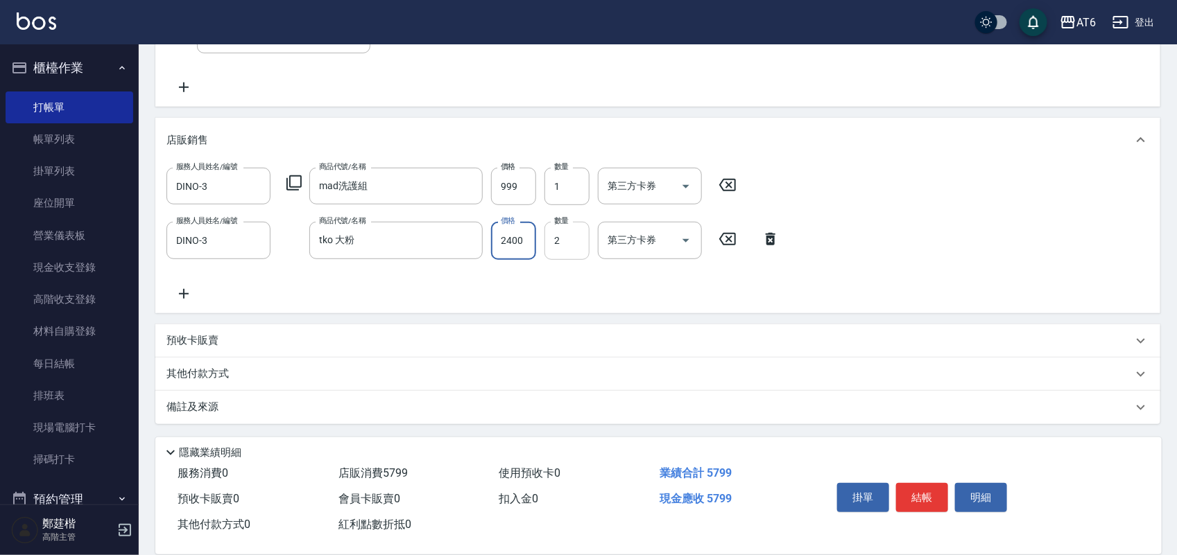
type input "2400"
click at [573, 241] on input "2" at bounding box center [566, 240] width 45 height 37
type input "1"
click at [917, 483] on button "結帳" at bounding box center [922, 497] width 52 height 29
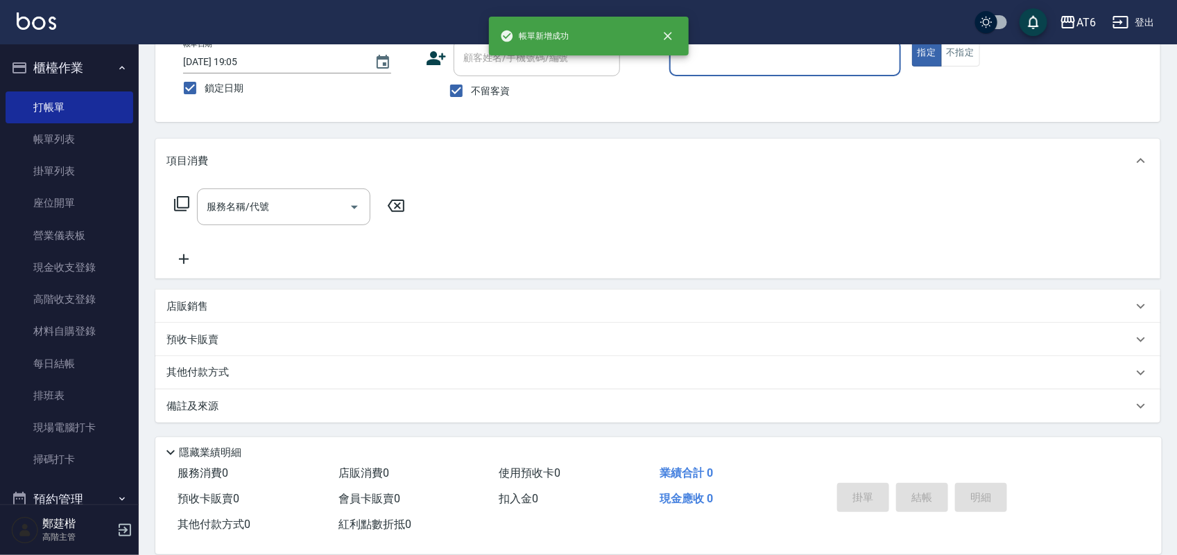
scroll to position [0, 0]
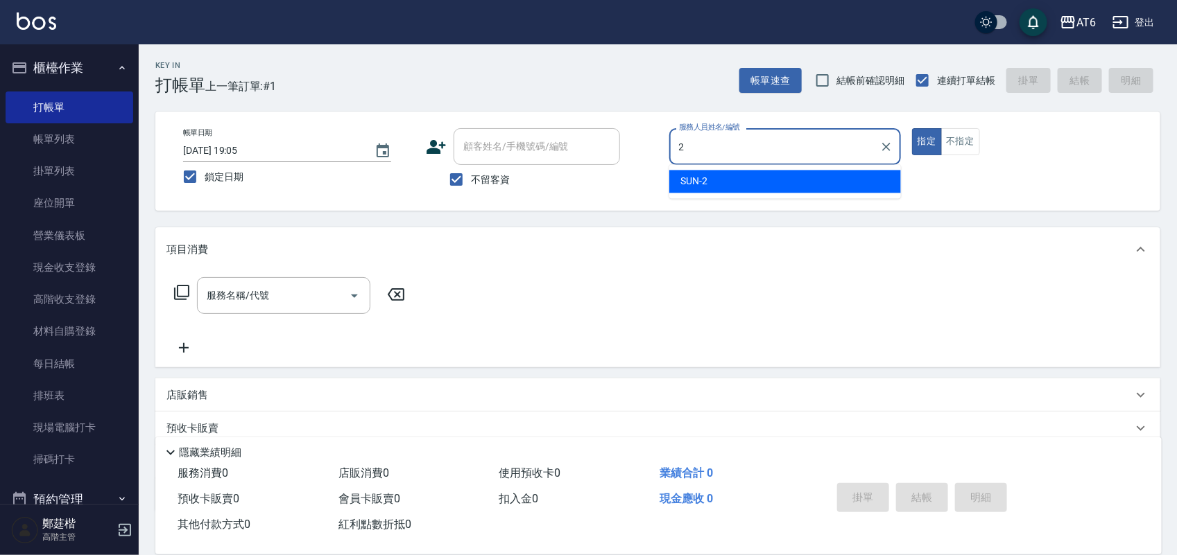
type input "SUN-2"
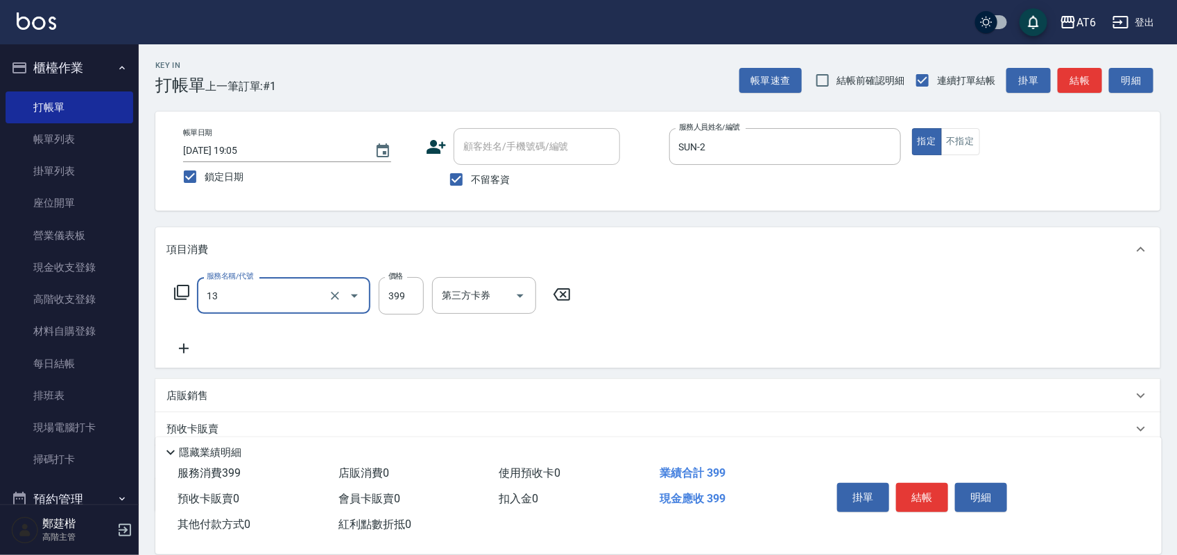
type input "海鹽洗(13)"
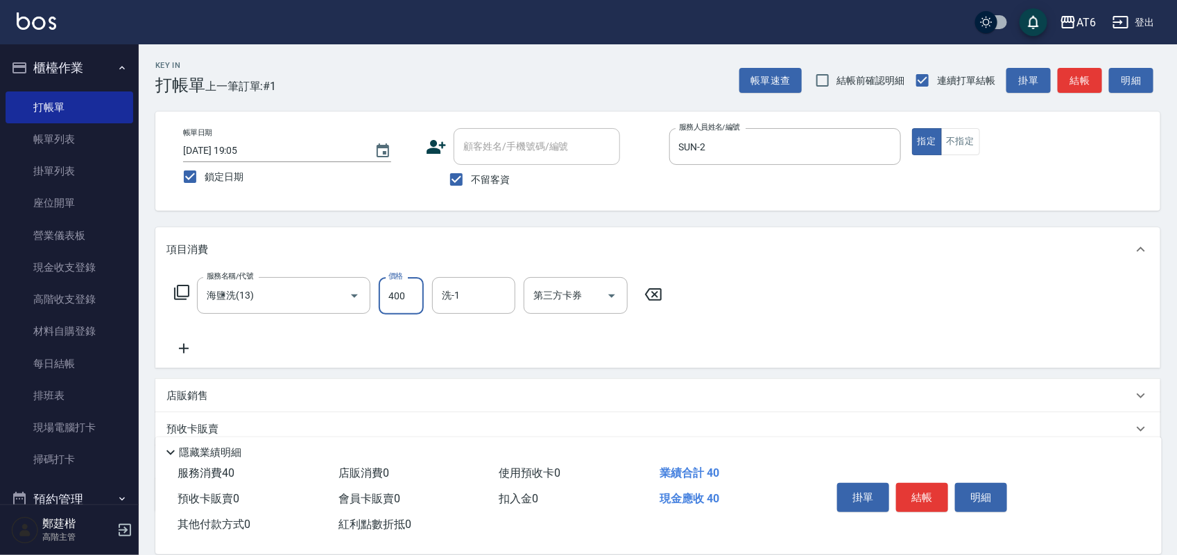
type input "400"
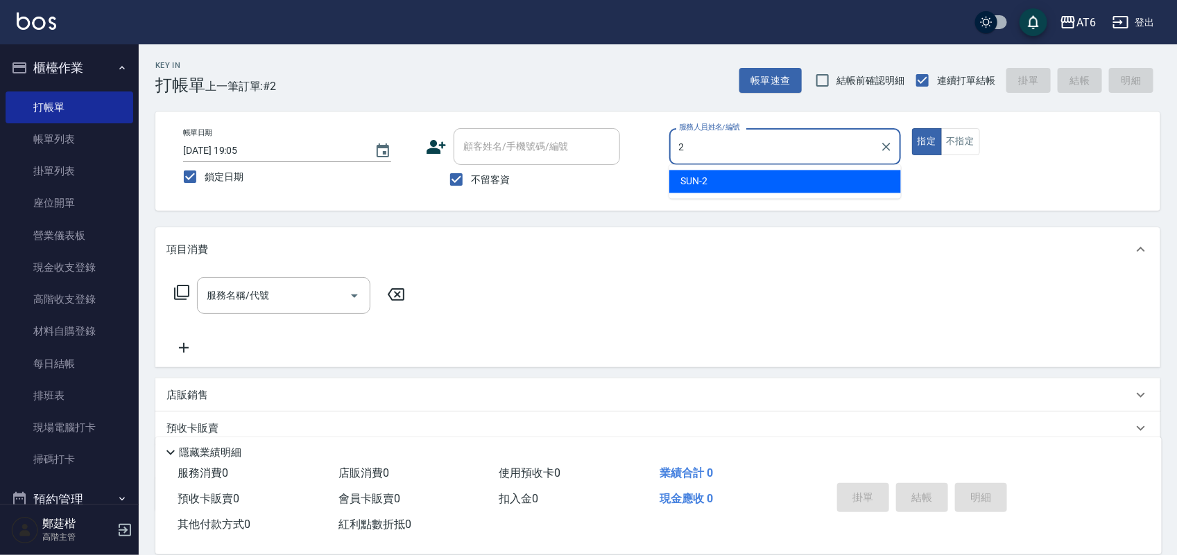
type input "SUN-2"
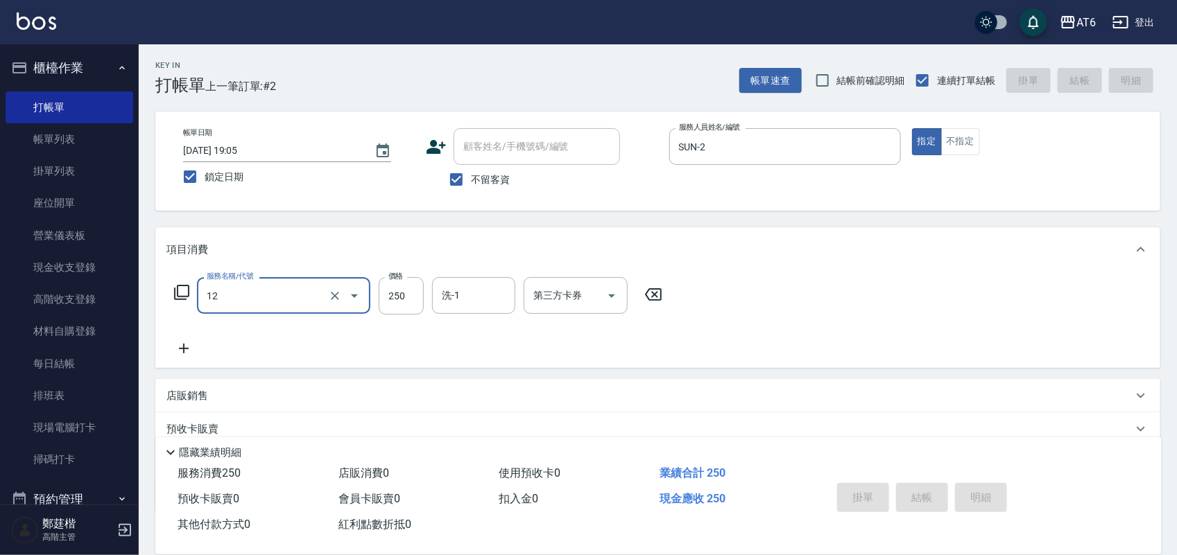
type input "12"
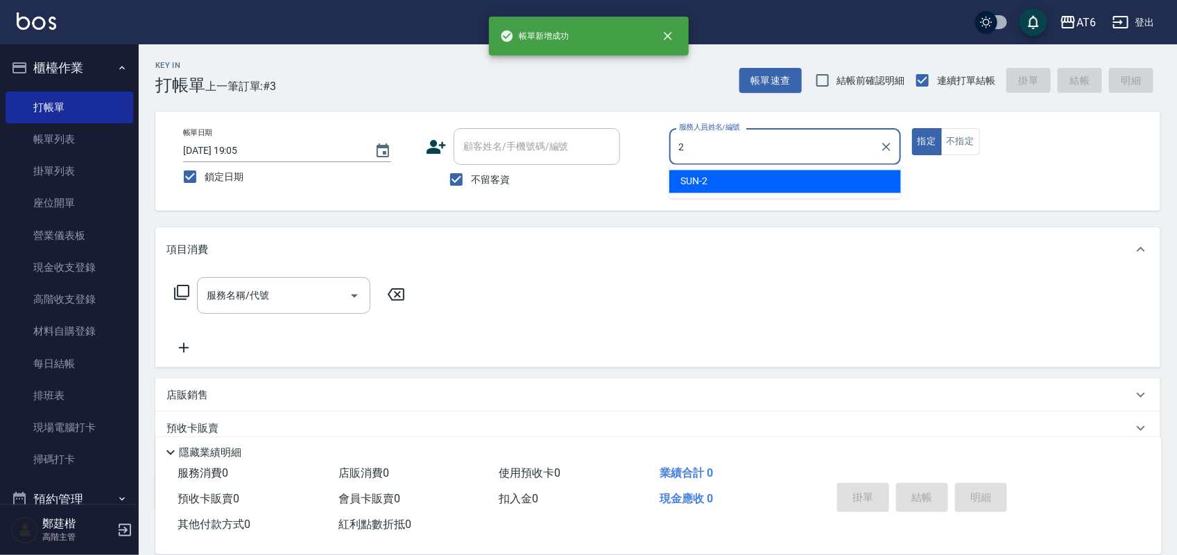
type input "SUN-2"
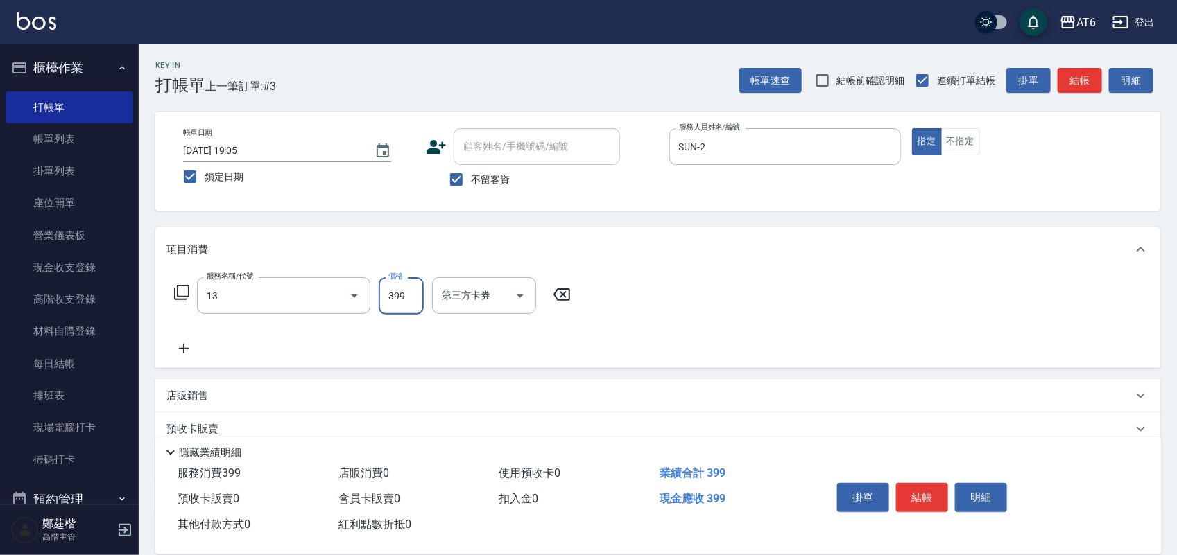
type input "海鹽洗(13)"
type input "400"
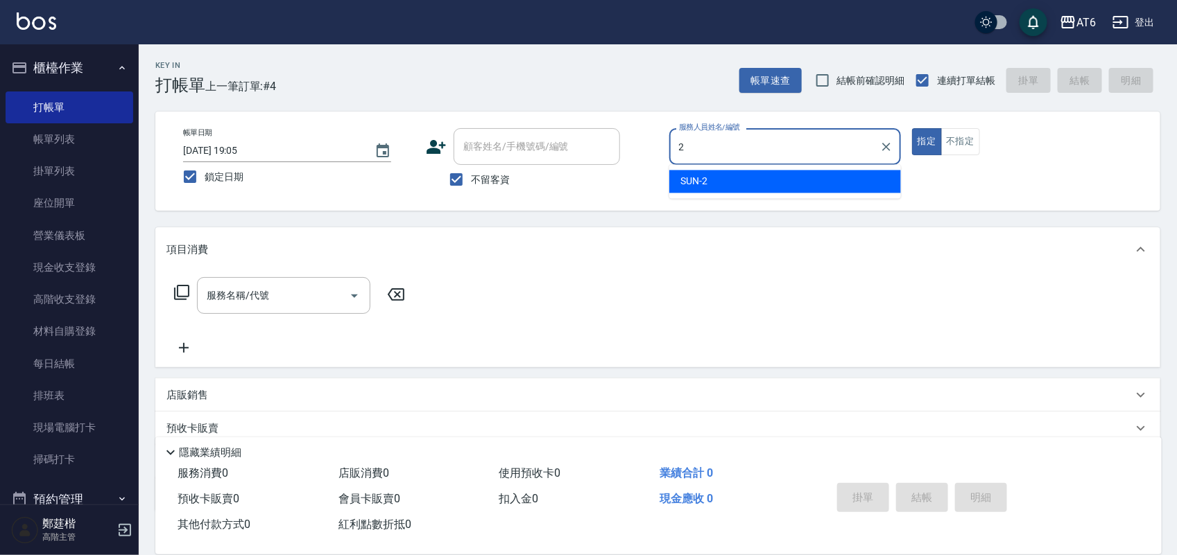
type input "SUN-2"
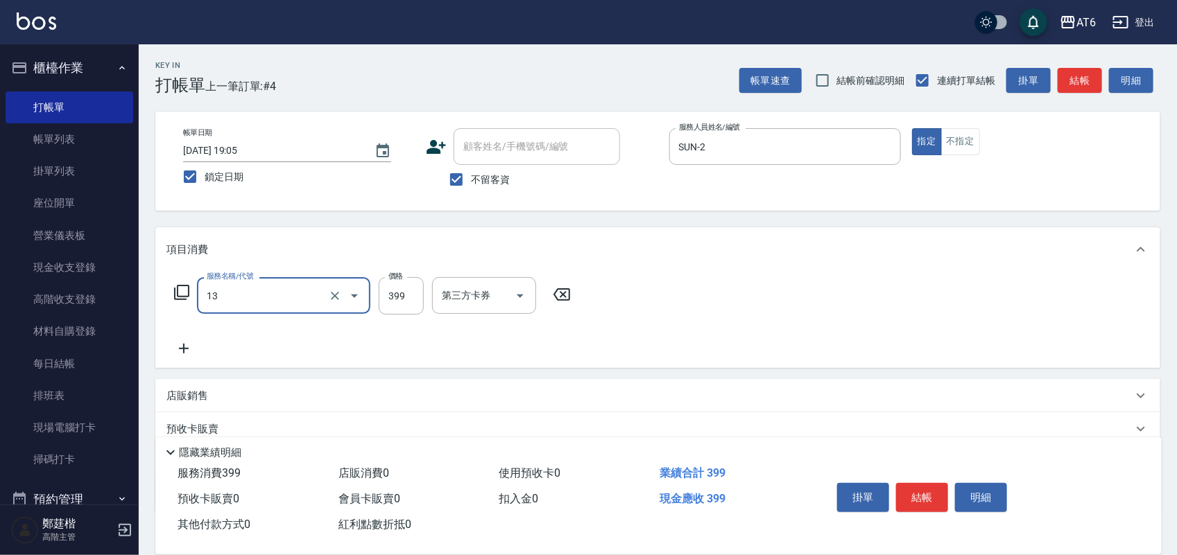
type input "海鹽洗(13)"
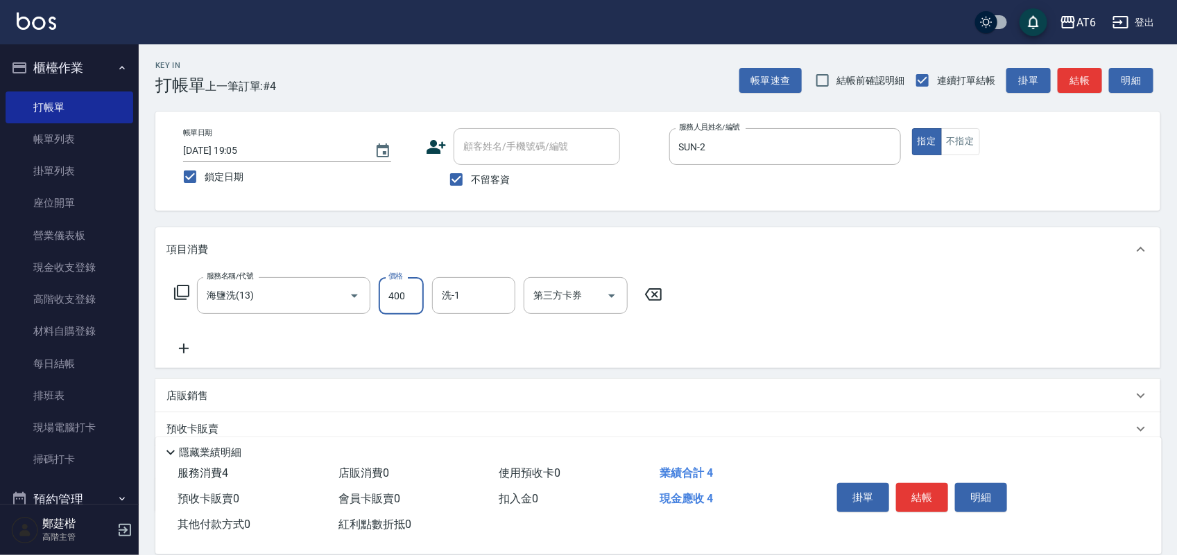
type input "400"
